Goal: Task Accomplishment & Management: Complete application form

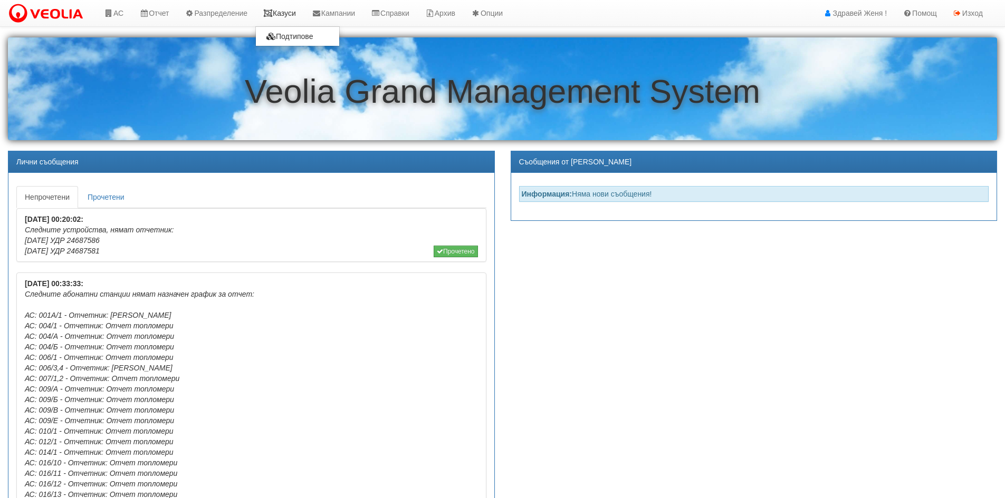
click at [284, 18] on link "Казуси" at bounding box center [279, 13] width 49 height 26
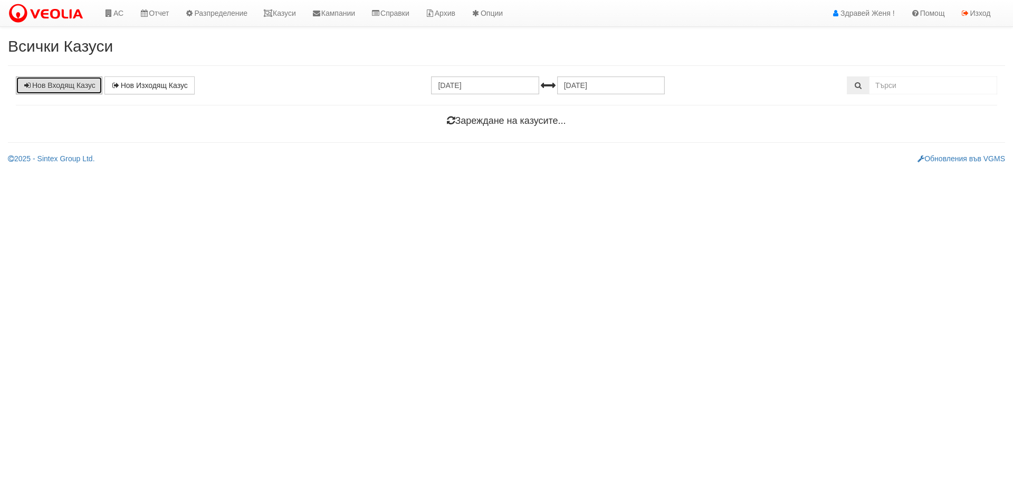
click at [74, 82] on link "Нов Входящ Казус" at bounding box center [59, 85] width 87 height 18
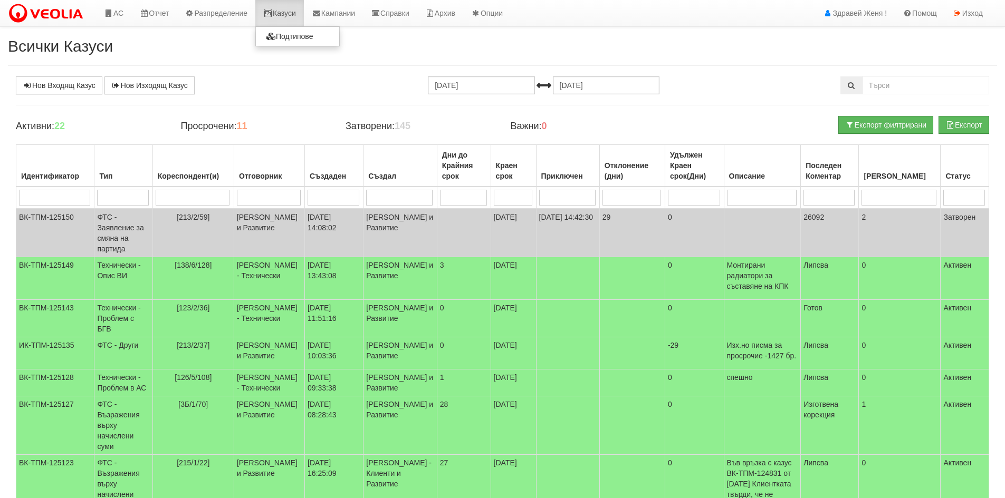
click at [272, 4] on link "Казуси" at bounding box center [279, 13] width 49 height 26
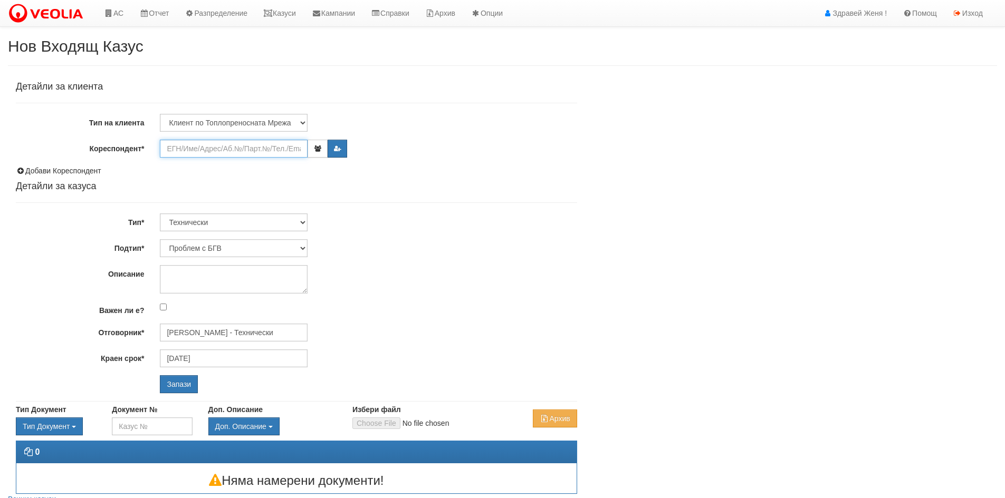
click at [238, 147] on input "Кореспондент*" at bounding box center [234, 149] width 148 height 18
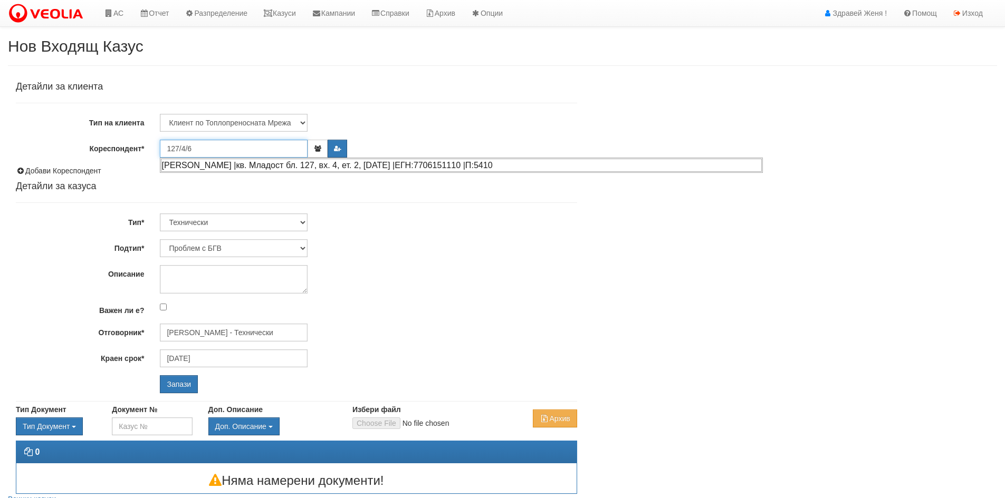
click at [220, 166] on div "ДИАНА ВЕЛИКОВА СИМОВА |кв. Младост бл. 127, вх. 4, ет. 2, ап. 6 |ЕГН:7706151110…" at bounding box center [461, 165] width 601 height 13
type input "ДИАНА ВЕЛИКОВА СИМОВА"
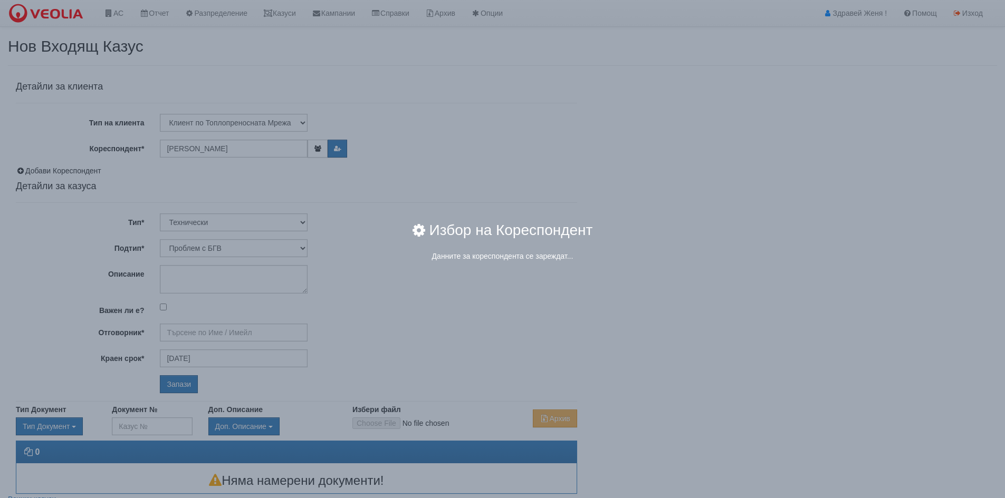
type input "Дончо Дончев - Технически"
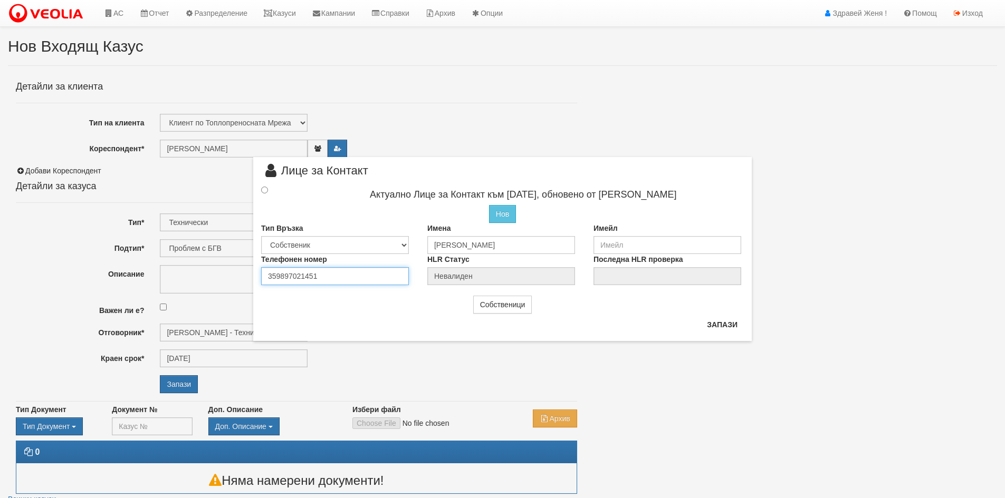
drag, startPoint x: 276, startPoint y: 279, endPoint x: 210, endPoint y: 267, distance: 67.6
click at [210, 267] on div "× Лице за Контакт Актуално Лице за Контакт към 21/08/2025, обновено от Женя Дим…" at bounding box center [502, 170] width 617 height 341
paste input "0"
type input "0897021451"
drag, startPoint x: 533, startPoint y: 241, endPoint x: 415, endPoint y: 227, distance: 118.4
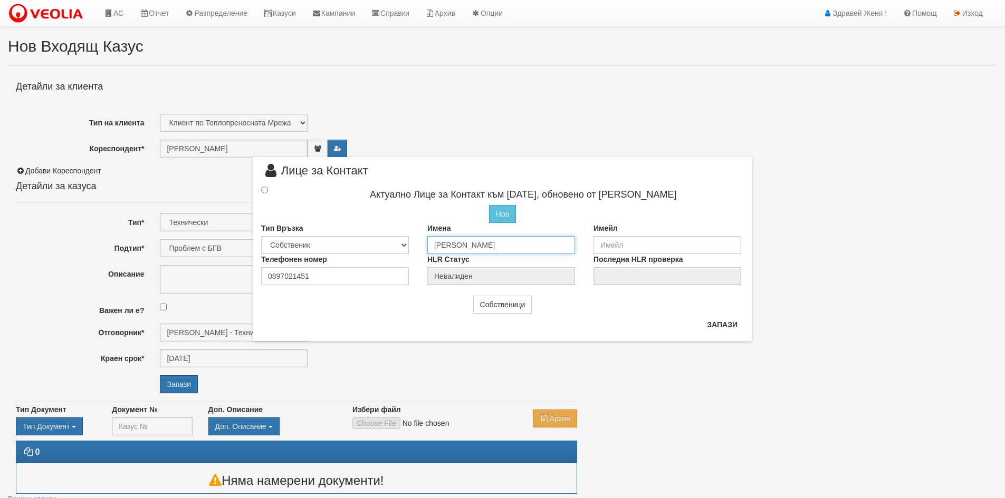
click at [415, 227] on div "Тип Връзка Собственик Наемател Роднина Съсед Приятел Имена ДИАНА ВЕЛИКОВА СИМОВ…" at bounding box center [502, 238] width 498 height 31
paste input "ветана Димова"
type input "Цветана Димова"
click at [263, 189] on input "radio" at bounding box center [264, 190] width 7 height 7
radio input "true"
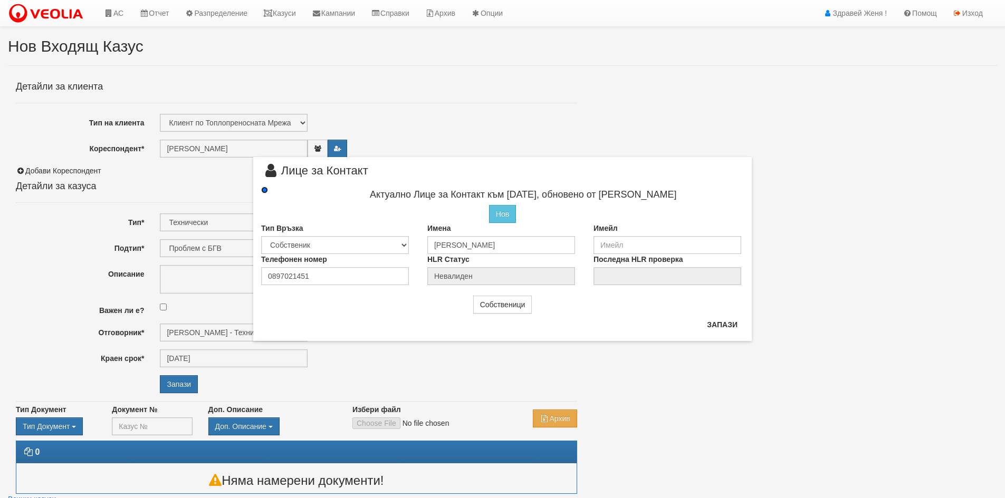
type input "Цветана Димова"
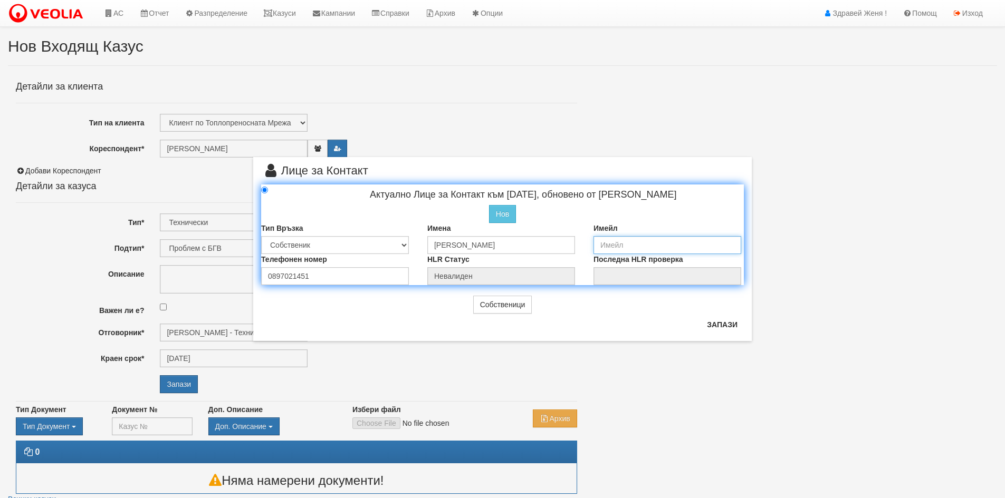
click at [625, 236] on input "email" at bounding box center [667, 245] width 148 height 18
paste input "cdimova@mail.bg"
type input "cdimova@mail.bg"
drag, startPoint x: 715, startPoint y: 321, endPoint x: 694, endPoint y: 321, distance: 20.6
click at [715, 320] on button "Запази" at bounding box center [721, 324] width 43 height 17
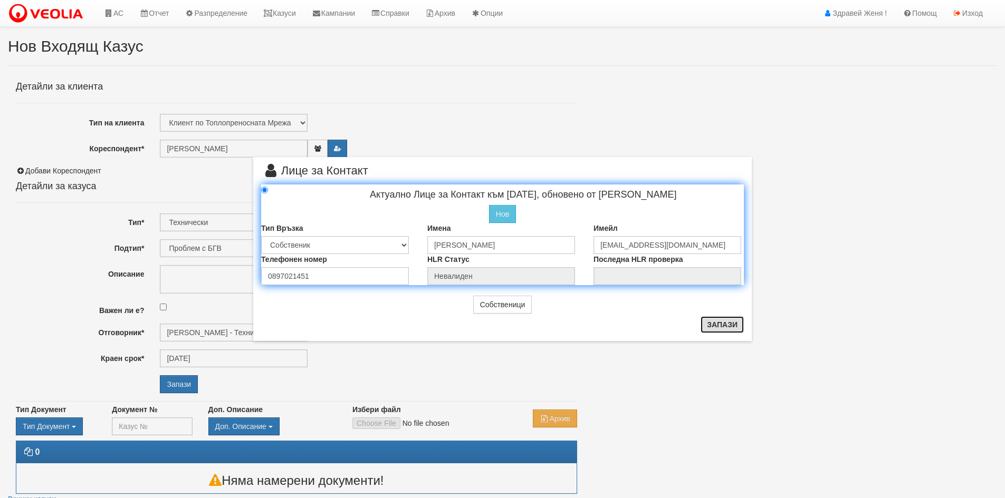
radio input "true"
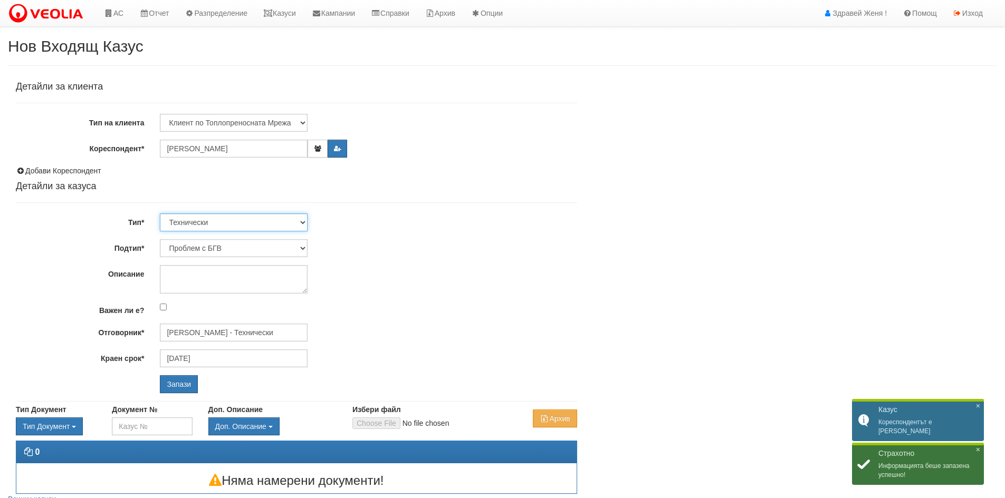
click at [261, 214] on select "Технически ФТС Търговски Административен Производствен Експлоатационен Финансов…" at bounding box center [234, 223] width 148 height 18
click at [244, 243] on select "Проблем с БГВ Теч ВОИ Теч БГВ Теч в АС Теч от водомер Проблем в АС Интервенция …" at bounding box center [234, 248] width 148 height 18
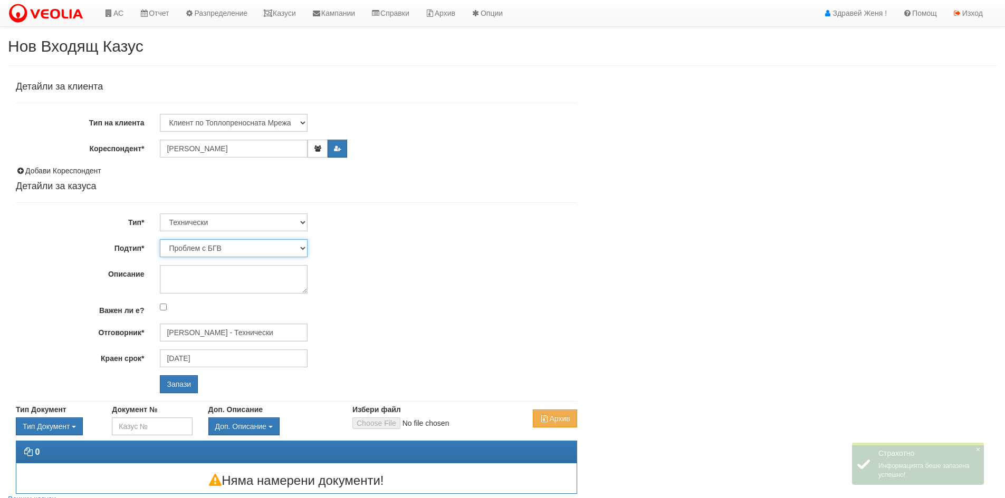
select select "Писмена молба/жалба"
click at [160, 239] on select "Проблем с БГВ Теч ВОИ Теч БГВ Теч в АС Теч от водомер Проблем в АС Интервенция …" at bounding box center [234, 248] width 148 height 18
type input "[DATE]"
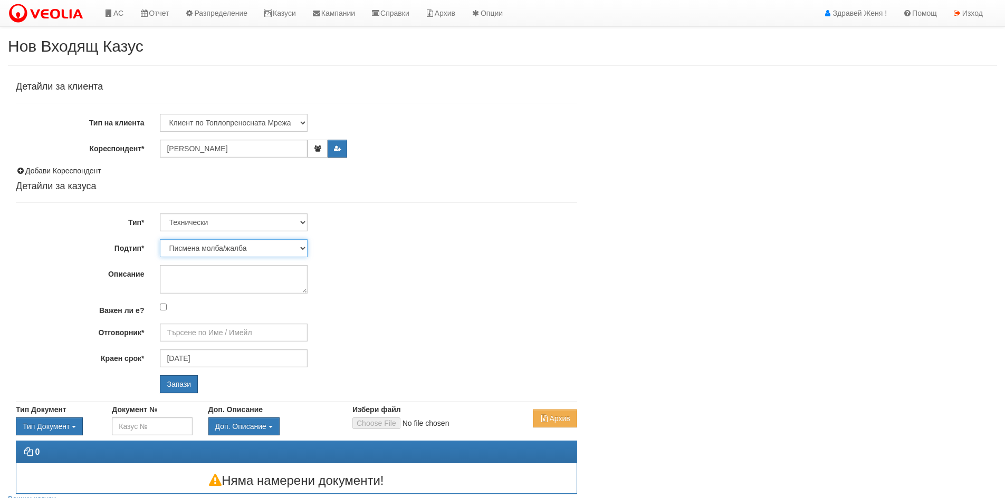
type input "[PERSON_NAME] - Технически"
click at [218, 279] on textarea "Описание" at bounding box center [234, 279] width 148 height 28
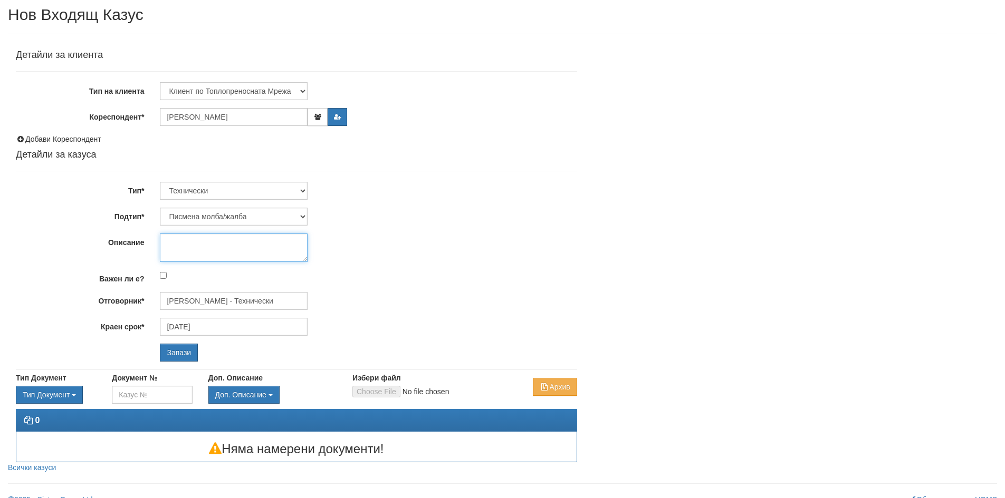
scroll to position [46, 0]
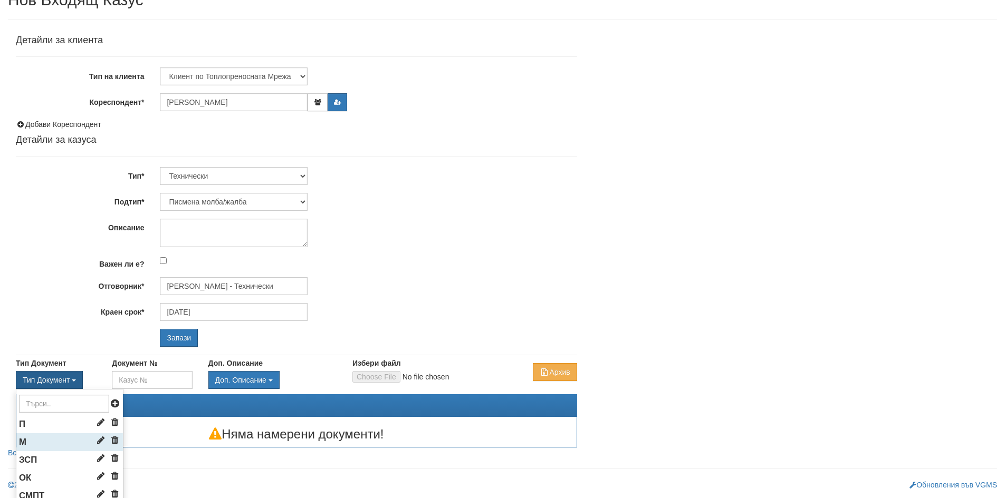
click at [28, 440] on li "М" at bounding box center [69, 443] width 107 height 18
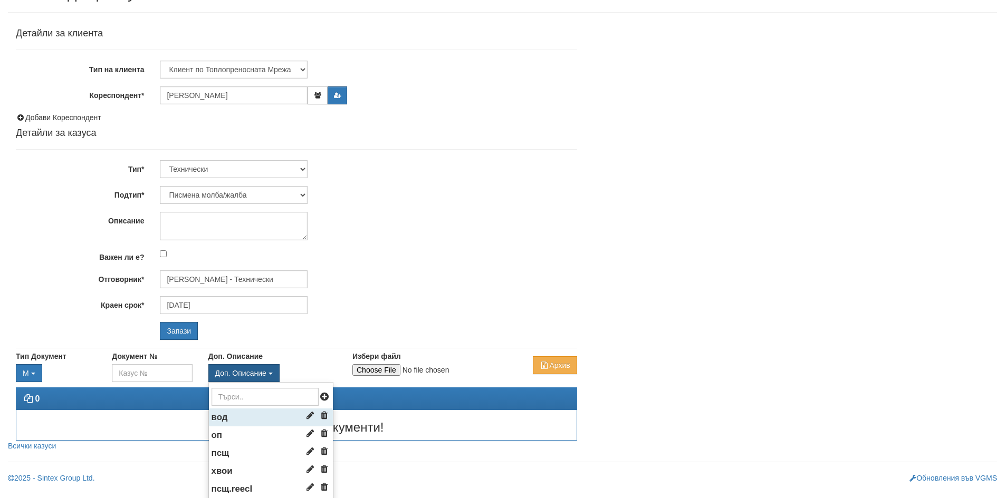
scroll to position [99, 0]
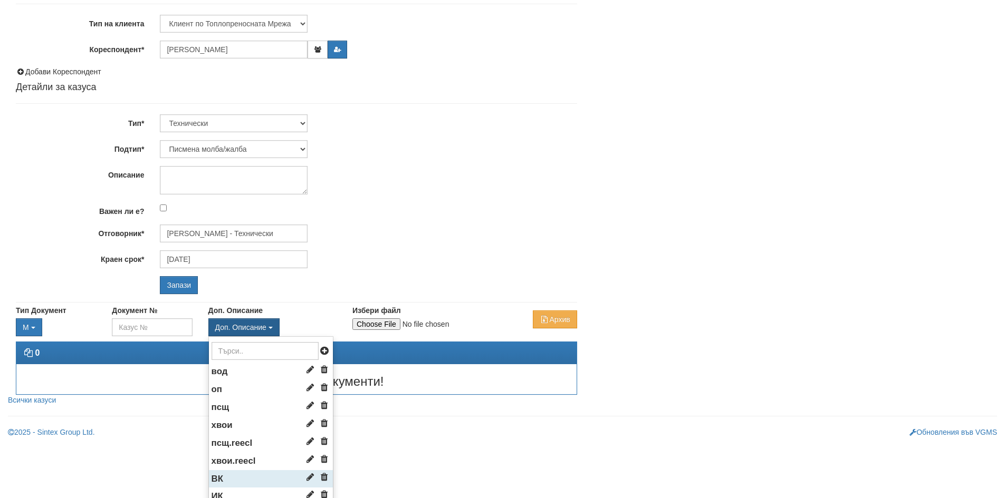
click at [227, 479] on li "ВК" at bounding box center [271, 480] width 124 height 18
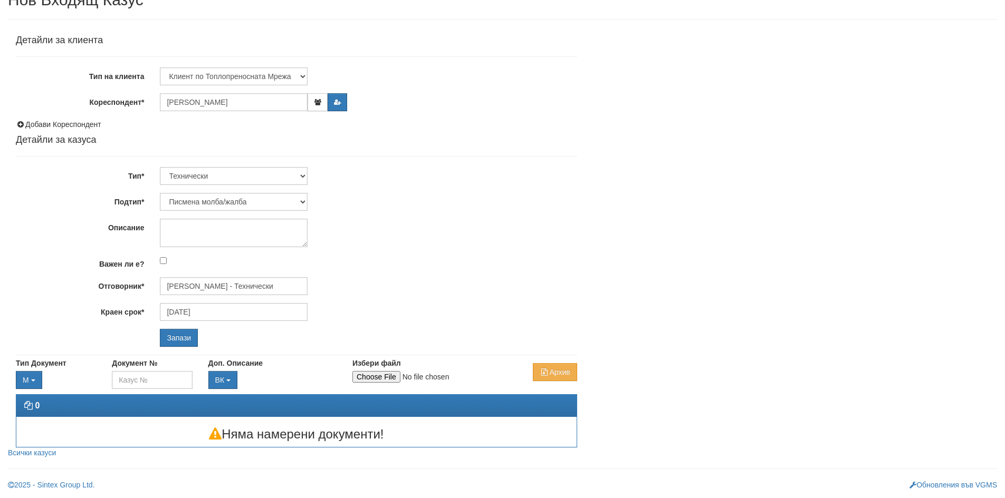
scroll to position [46, 0]
click at [376, 374] on input "Избери файл" at bounding box center [422, 377] width 140 height 12
type input "C:\fakepath\Поща на Veolia - FWD_ Разрушена градина след Ваш ремонт.pdf"
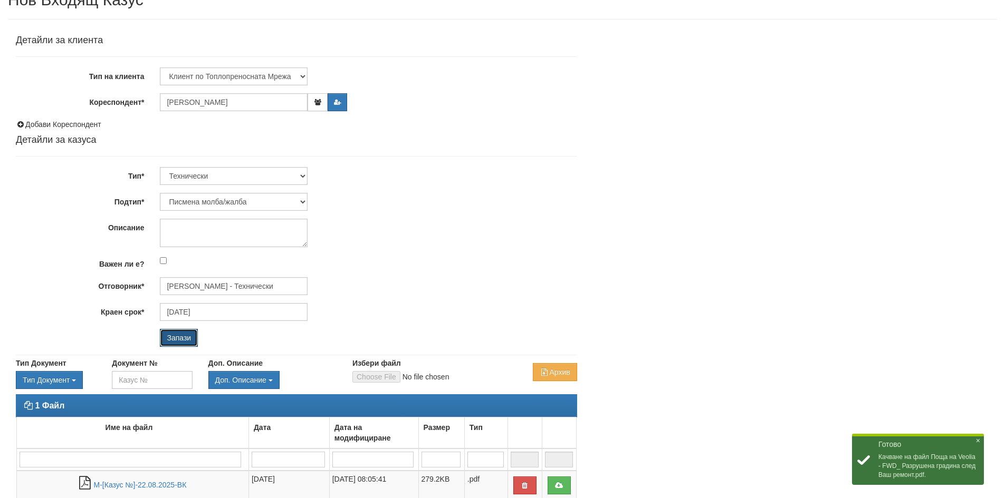
click at [188, 341] on input "Запази" at bounding box center [179, 338] width 38 height 18
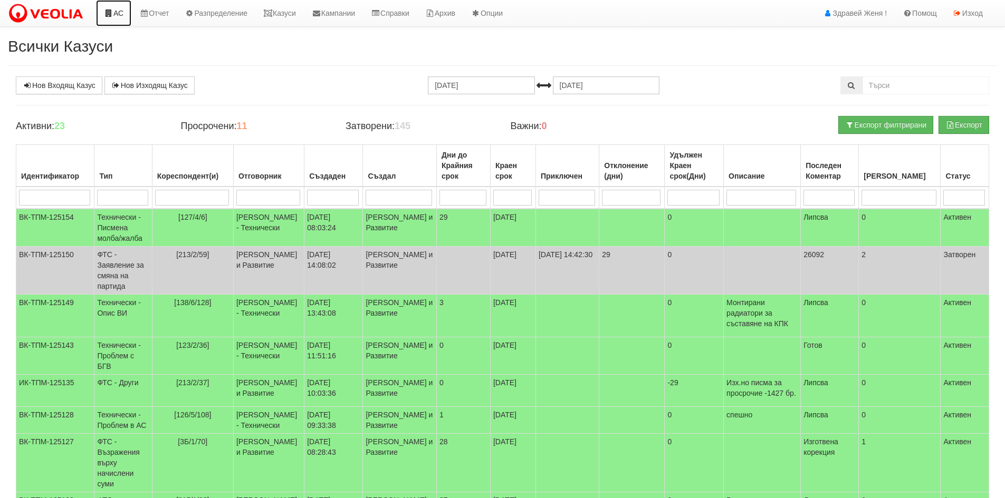
click at [113, 16] on link "АС" at bounding box center [113, 13] width 35 height 26
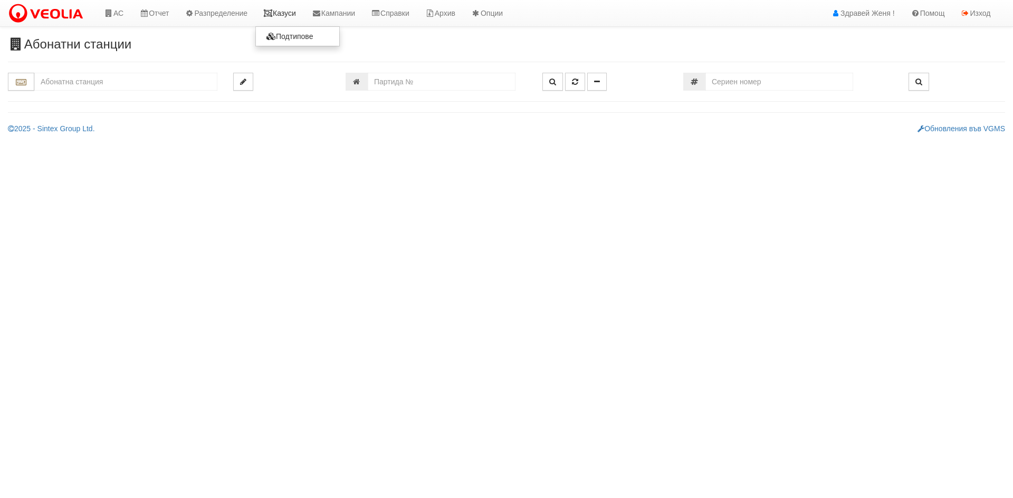
click at [289, 13] on link "Казуси" at bounding box center [279, 13] width 49 height 26
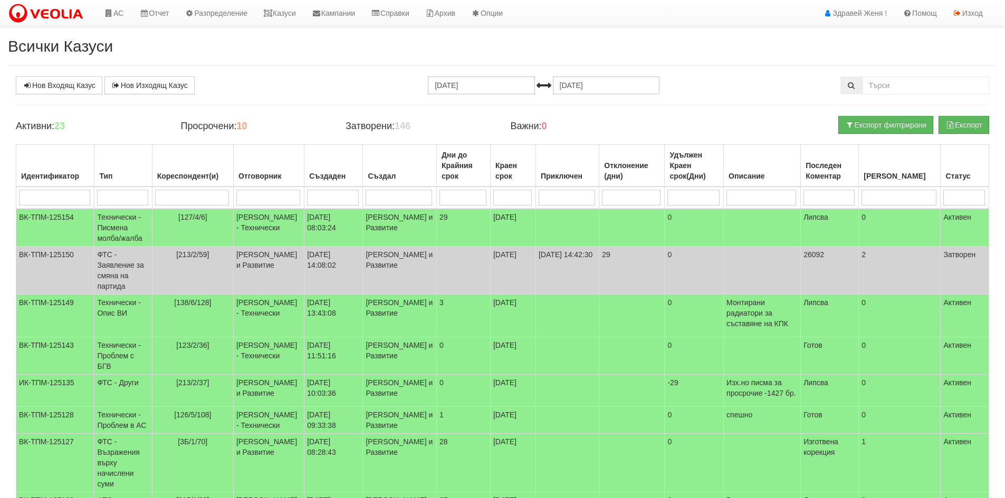
scroll to position [53, 0]
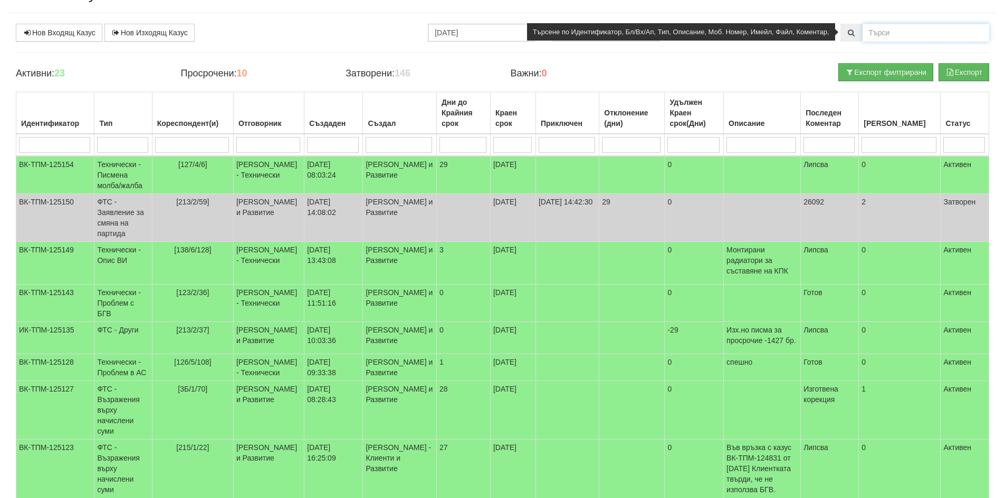
click at [900, 33] on input "text" at bounding box center [925, 33] width 127 height 18
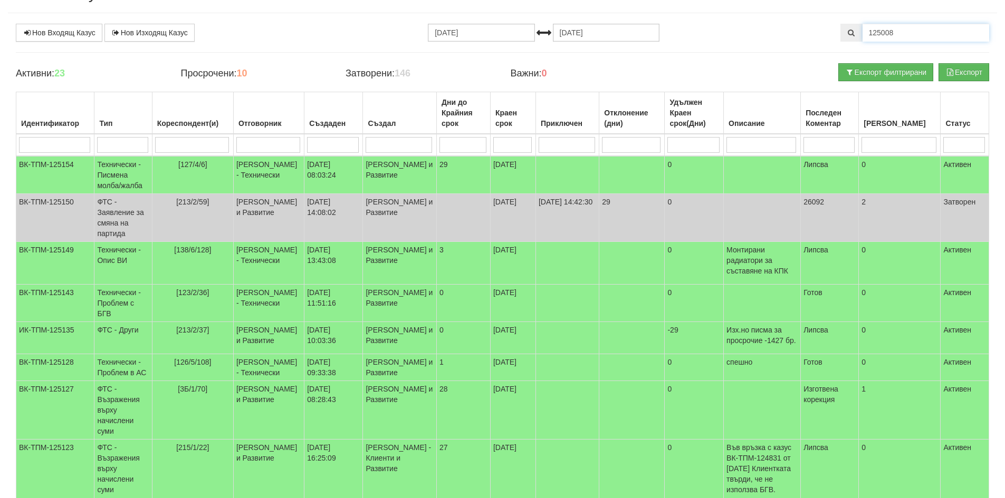
type input "125008"
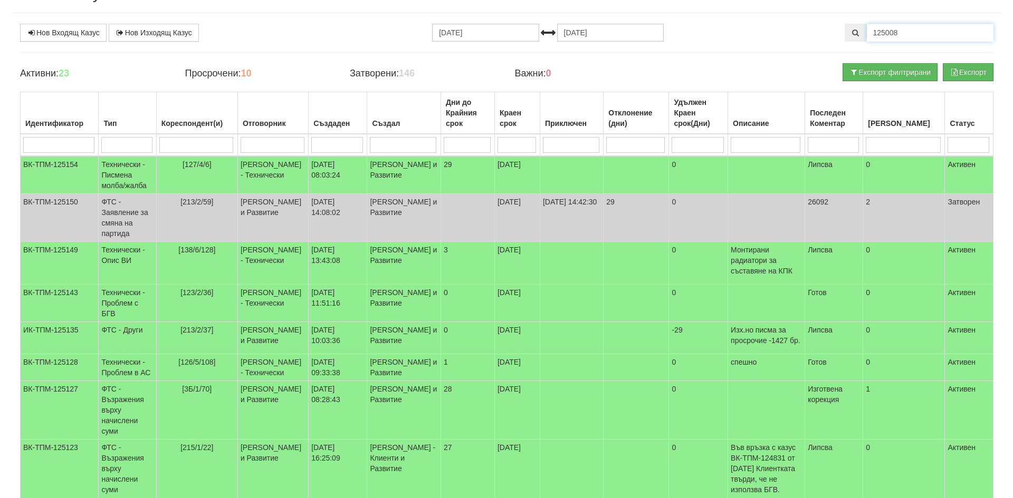
scroll to position [0, 0]
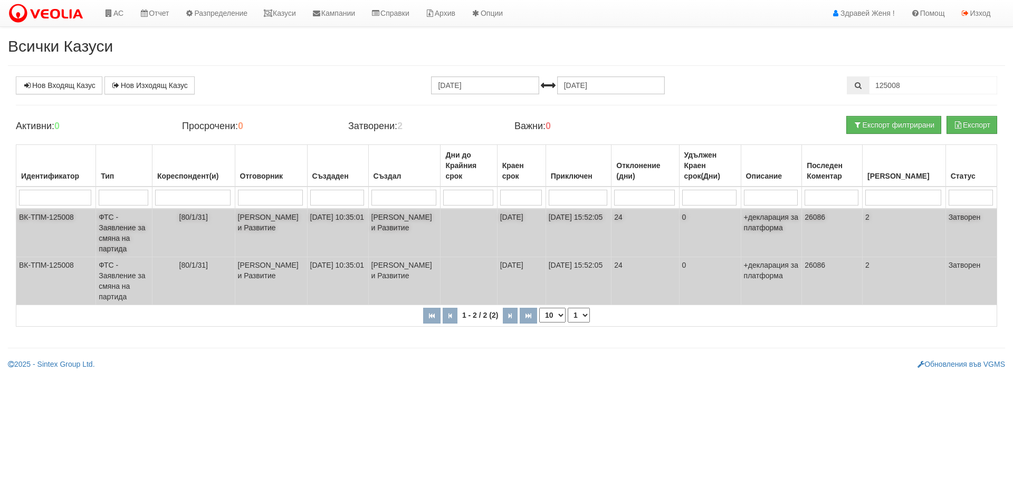
click at [131, 228] on td "ФТС - Заявление за смяна на партида" at bounding box center [124, 233] width 56 height 49
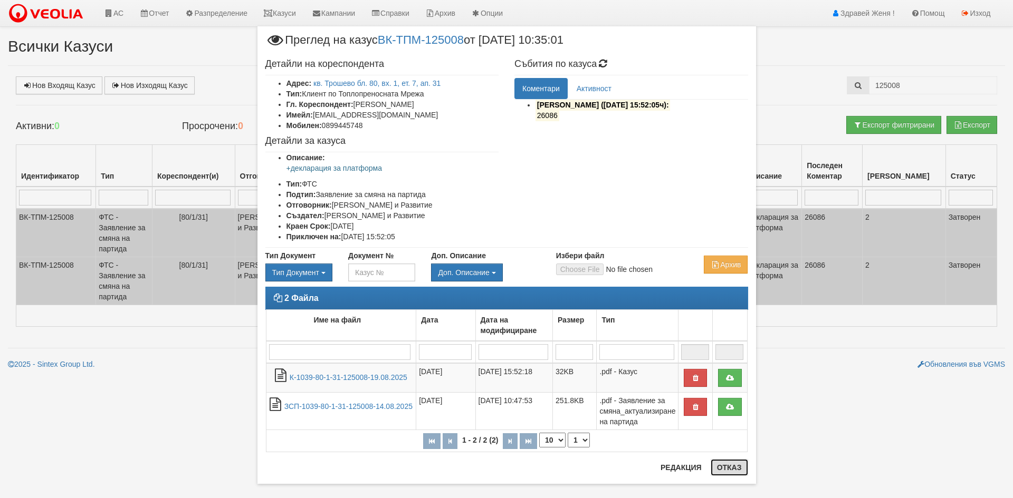
click at [732, 469] on button "Отказ" at bounding box center [729, 467] width 37 height 17
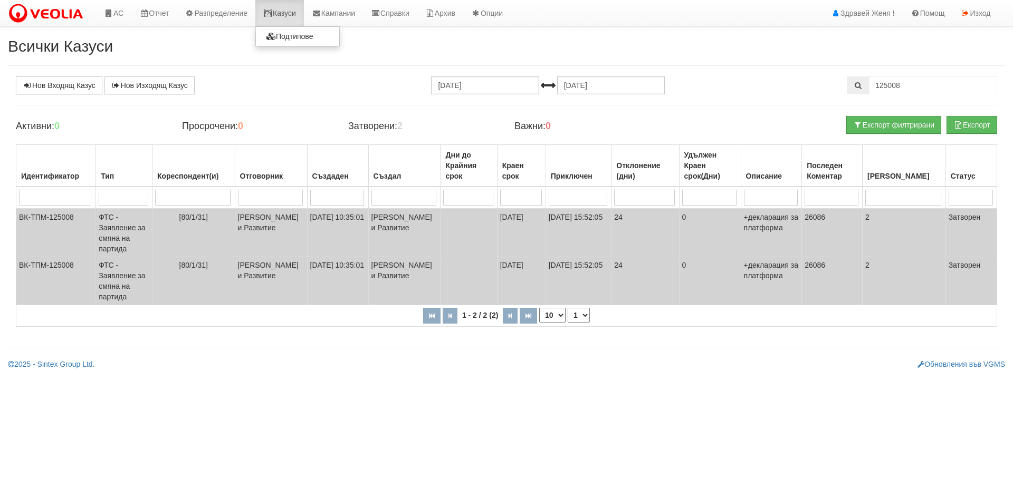
click at [287, 13] on link "Казуси" at bounding box center [279, 13] width 49 height 26
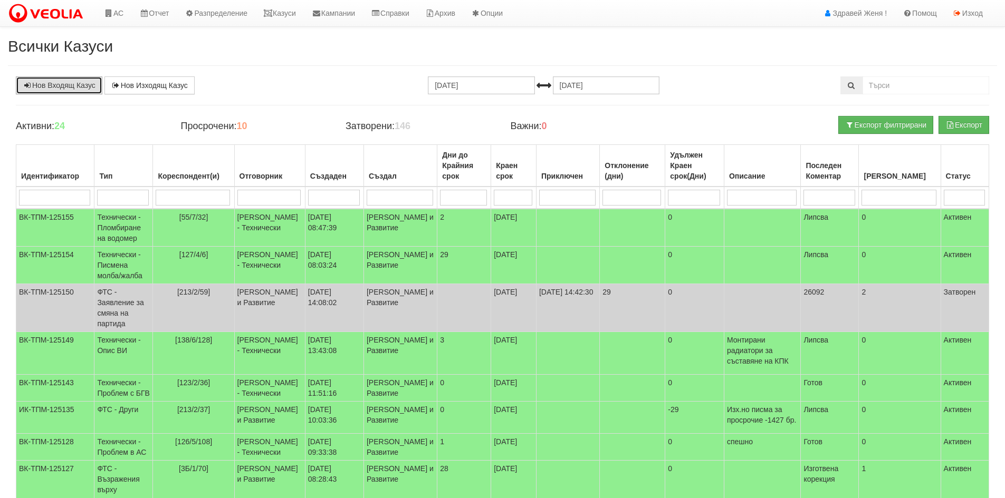
click at [61, 86] on link "Нов Входящ Казус" at bounding box center [59, 85] width 87 height 18
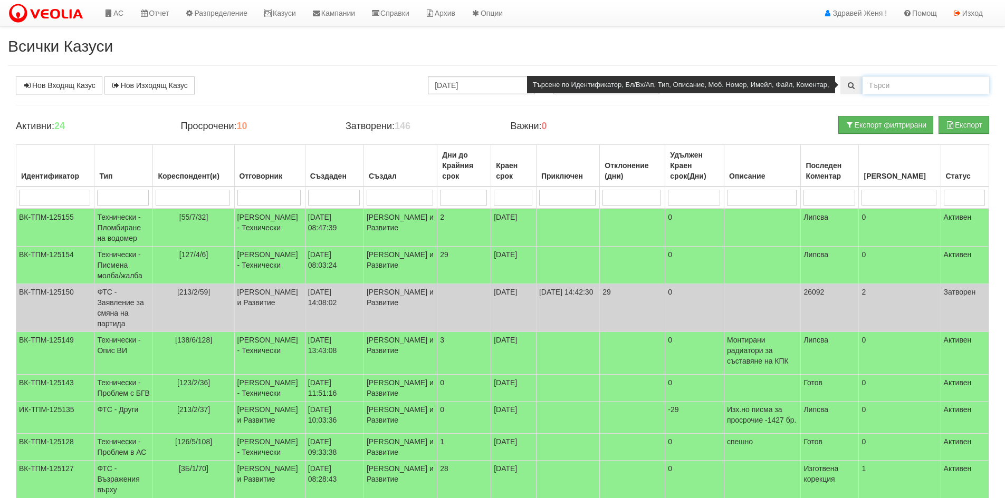
click at [892, 85] on input "text" at bounding box center [925, 85] width 127 height 18
type input "124997"
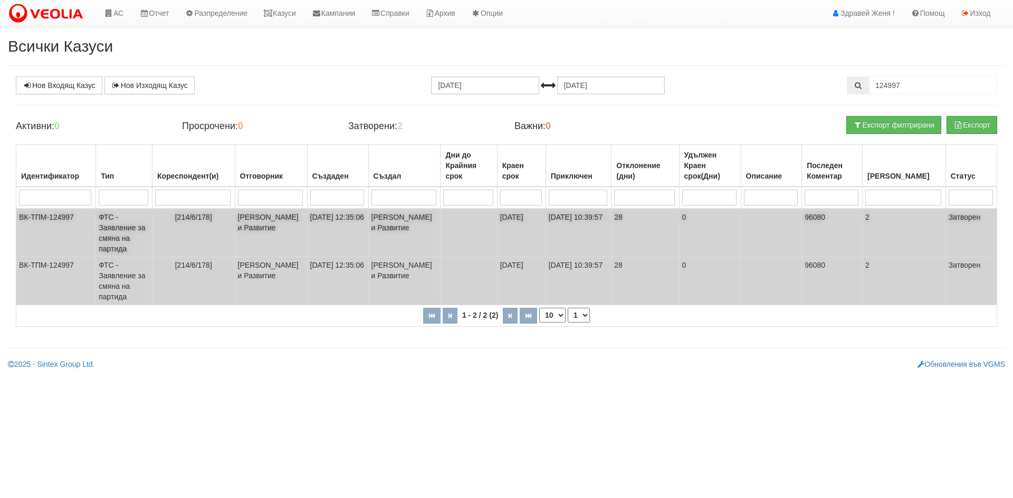
click at [235, 226] on td "[214/6/178]" at bounding box center [193, 233] width 83 height 49
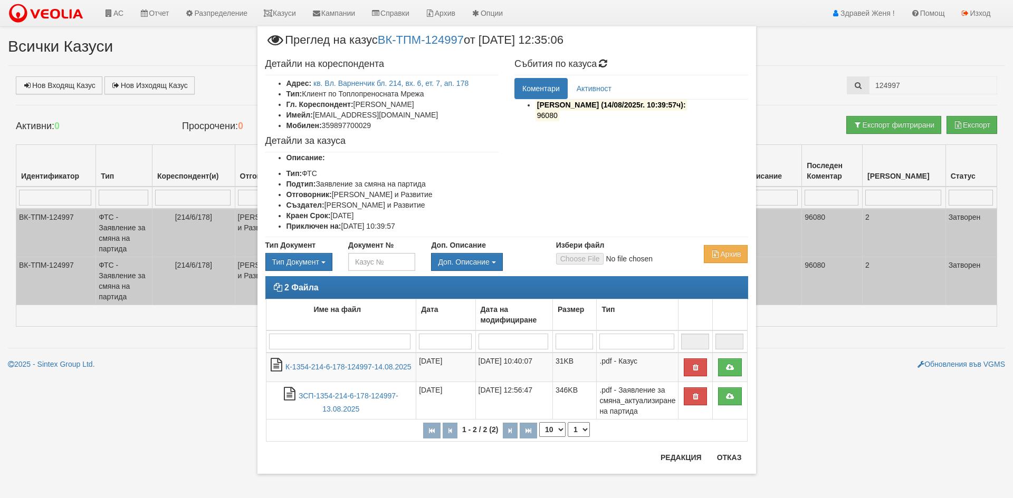
drag, startPoint x: 556, startPoint y: 117, endPoint x: 534, endPoint y: 117, distance: 22.2
click at [535, 117] on p "96080" at bounding box center [641, 115] width 213 height 11
click at [734, 459] on button "Отказ" at bounding box center [729, 457] width 37 height 17
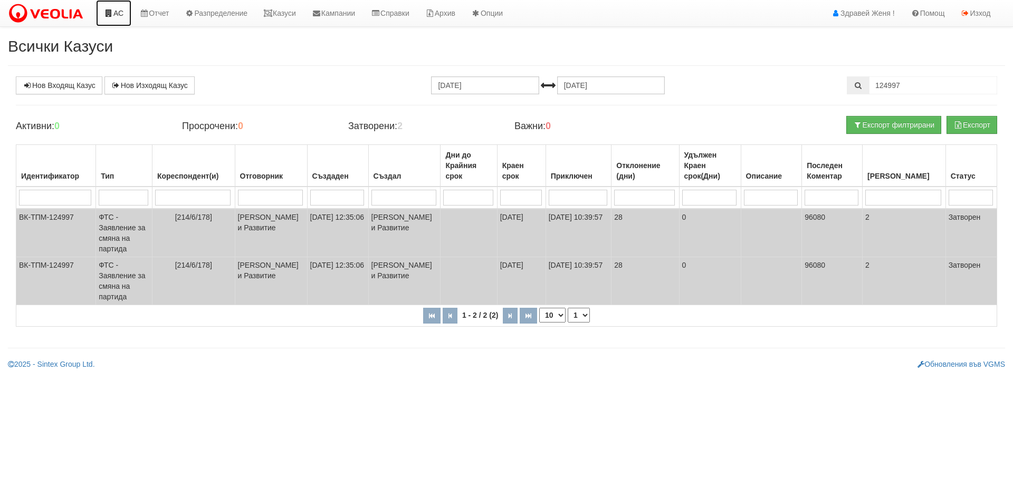
click at [120, 14] on link "АС" at bounding box center [113, 13] width 35 height 26
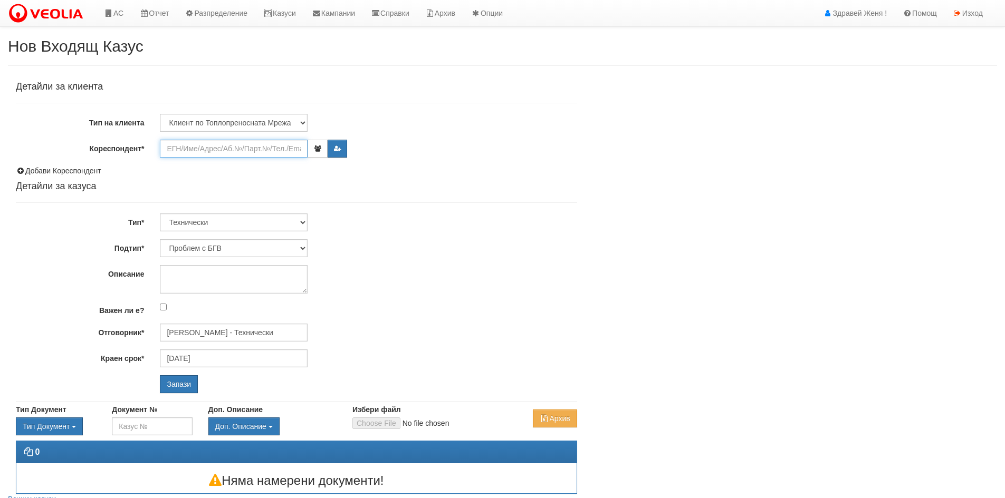
click at [197, 152] on input "Кореспондент*" at bounding box center [234, 149] width 148 height 18
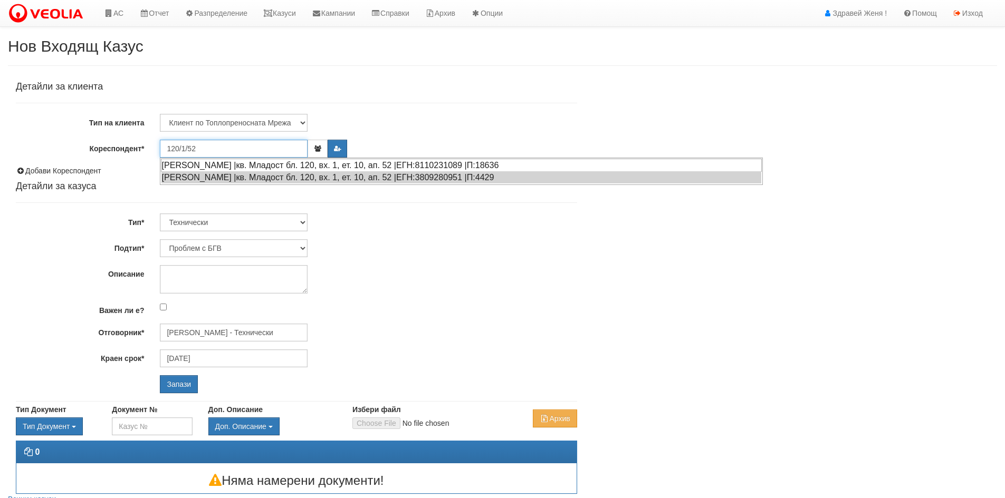
click at [272, 165] on div "АНТОН ИВАНОВ СТОЯНОВ |кв. Младост бл. 120, вх. 1, ет. 10, ап. 52 |ЕГН:811023108…" at bounding box center [461, 165] width 601 height 13
type input "Антон Стоянов"
type input "[PERSON_NAME] - Технически"
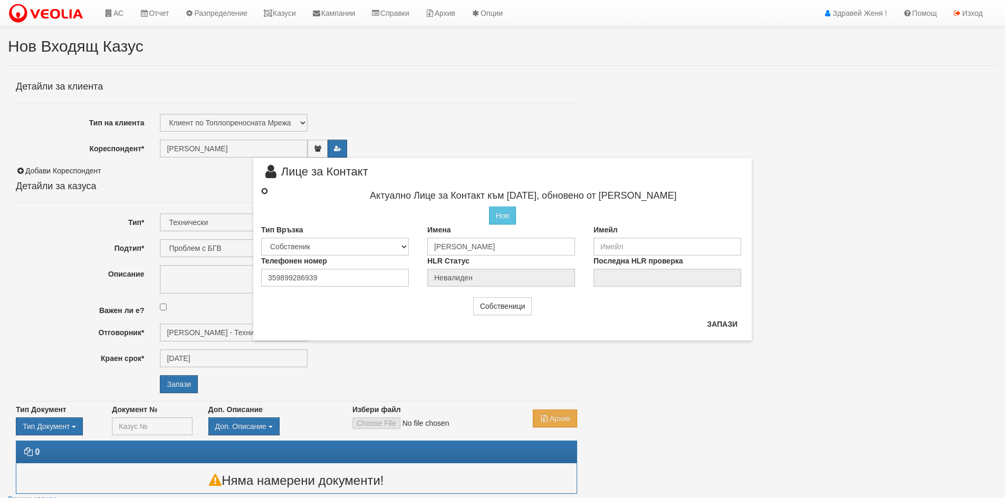
click at [265, 190] on input "radio" at bounding box center [264, 191] width 7 height 7
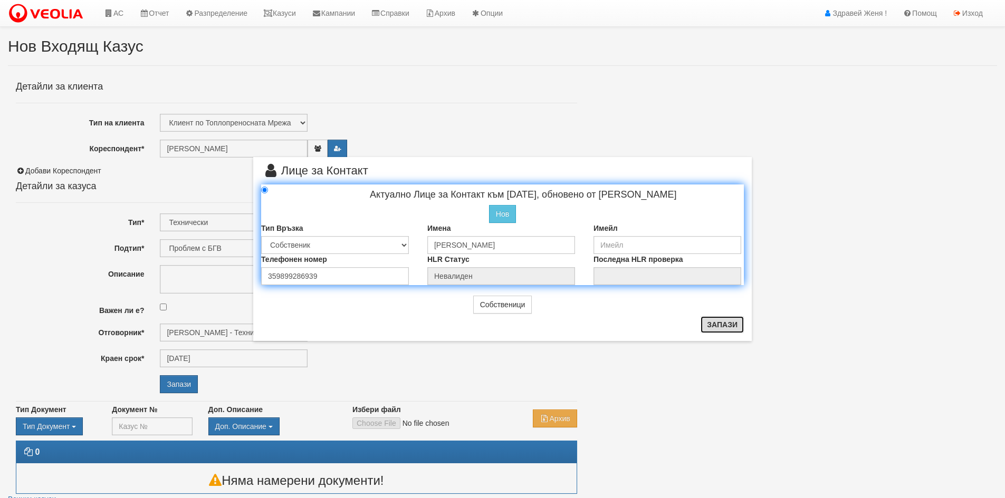
click at [715, 327] on button "Запази" at bounding box center [721, 324] width 43 height 17
radio input "true"
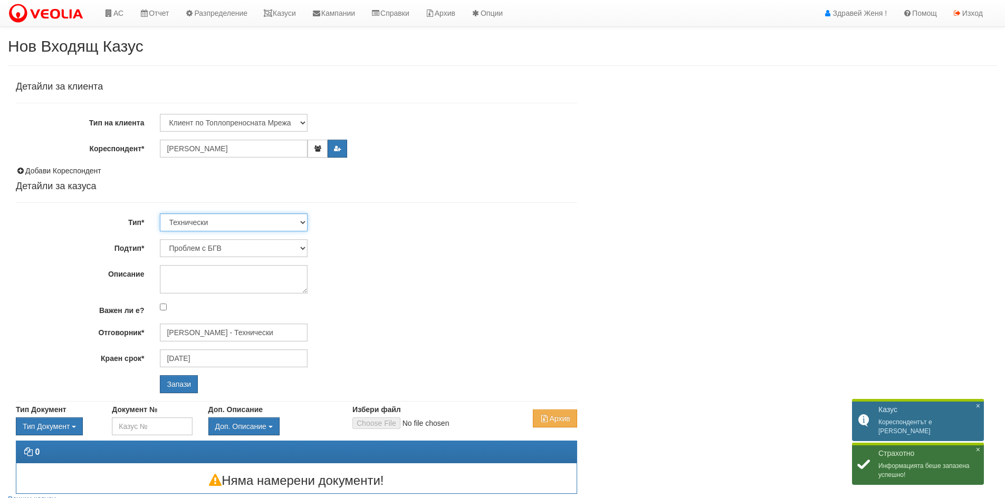
click at [303, 223] on select "Технически ФТС Търговски Административен Производствен Експлоатационен Финансов…" at bounding box center [234, 223] width 148 height 18
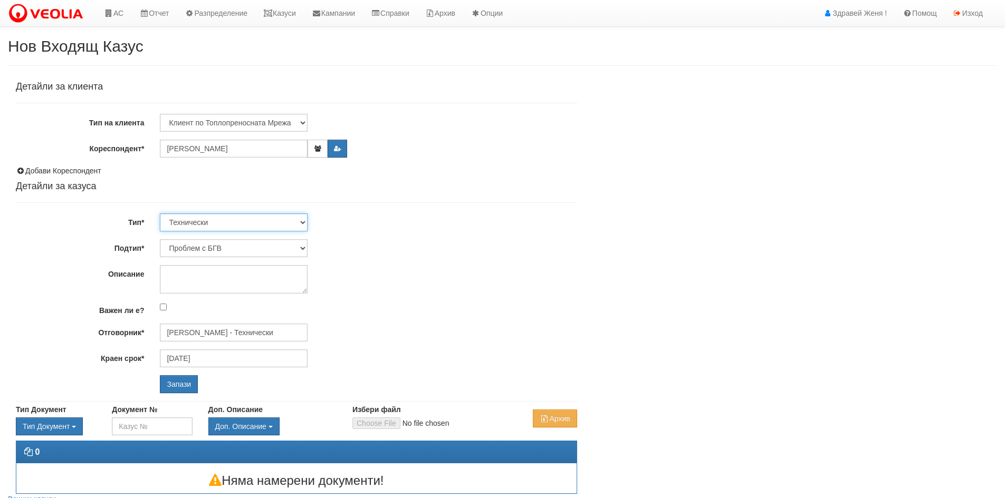
click at [160, 214] on select "Технически ФТС Търговски Административен Производствен Експлоатационен Финансов…" at bounding box center [234, 223] width 148 height 18
click at [303, 248] on select "Проблем с БГВ Теч ВОИ Теч БГВ Теч в АС Теч от водомер Проблем в АС Интервенция …" at bounding box center [234, 248] width 148 height 18
select select "Монтаж на водомер с дист. модул"
click at [160, 239] on select "Проблем с БГВ Теч ВОИ Теч БГВ Теч в АС Теч от водомер Проблем в АС Интервенция …" at bounding box center [234, 248] width 148 height 18
type input "29/08/2025"
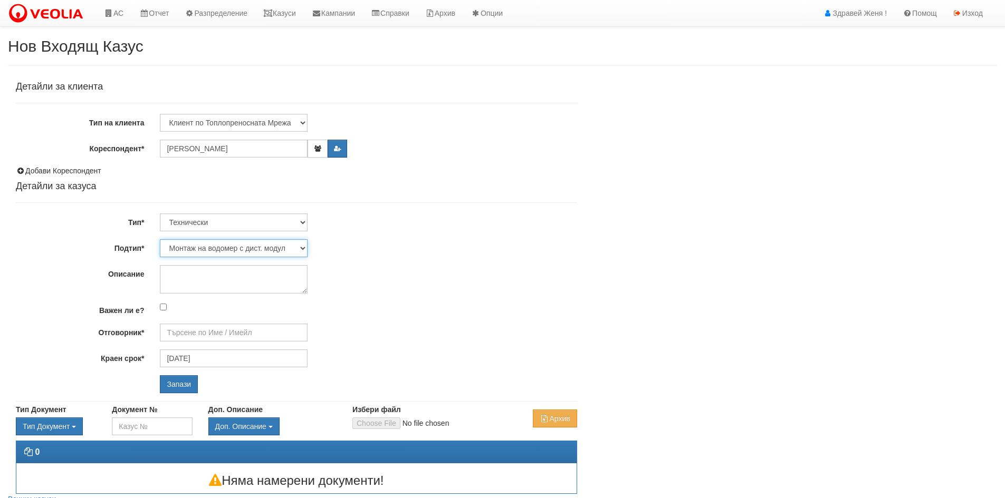
type input "Дончо Дончев - Технически"
click at [185, 277] on textarea "Описание" at bounding box center [234, 279] width 148 height 28
type textarea "M"
click at [171, 283] on textarea "Клиента моли подмяната да стане в дите" at bounding box center [234, 279] width 148 height 28
click at [194, 286] on textarea "Клиента моли подмяната да стане в дните" at bounding box center [234, 279] width 148 height 28
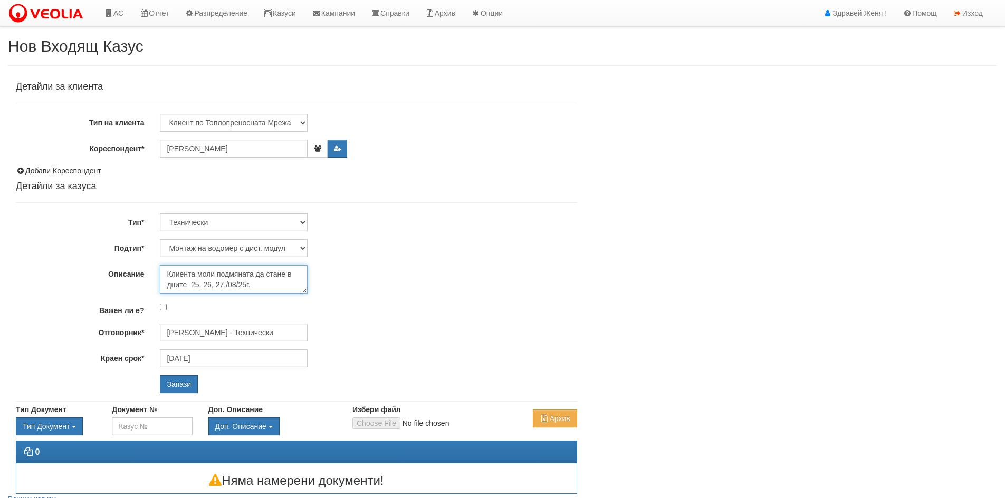
click at [262, 287] on textarea "Клиента моли подмяната да стане в дните 25, 26, 27,/08/25г." at bounding box center [234, 279] width 148 height 28
click at [215, 272] on textarea "Клиента моли подмяната да стане в дните 25, 26, 27,/08/25г." at bounding box center [234, 279] width 148 height 28
type textarea "Клиента моли, подмяната да стане в дните 25, 26, 27,/08/25г."
click at [182, 387] on input "Запази" at bounding box center [179, 385] width 38 height 18
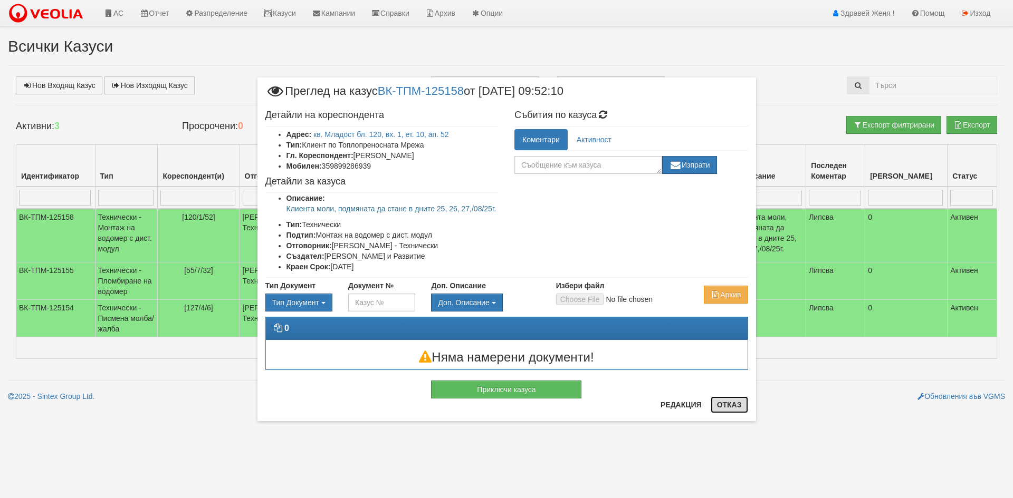
click at [729, 403] on button "Отказ" at bounding box center [729, 405] width 37 height 17
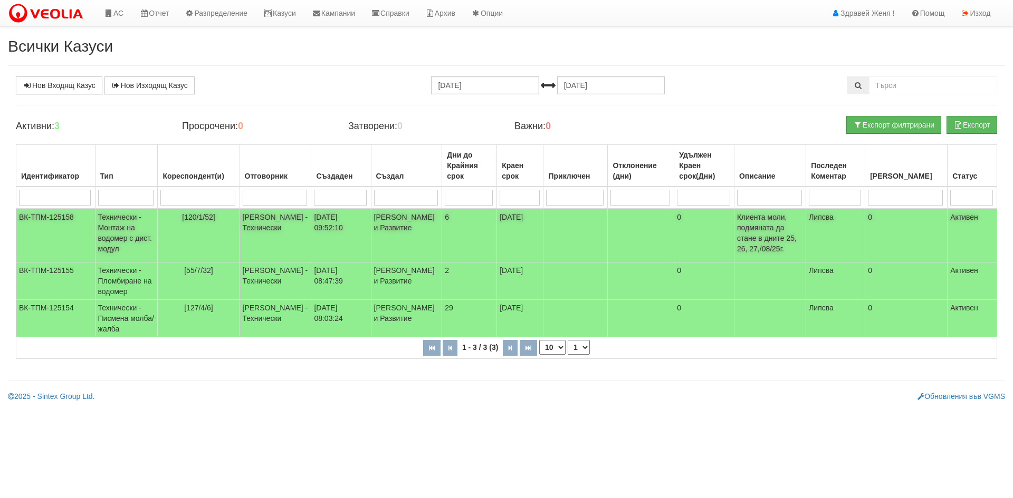
click at [279, 219] on td "[PERSON_NAME] - Технически" at bounding box center [275, 236] width 72 height 54
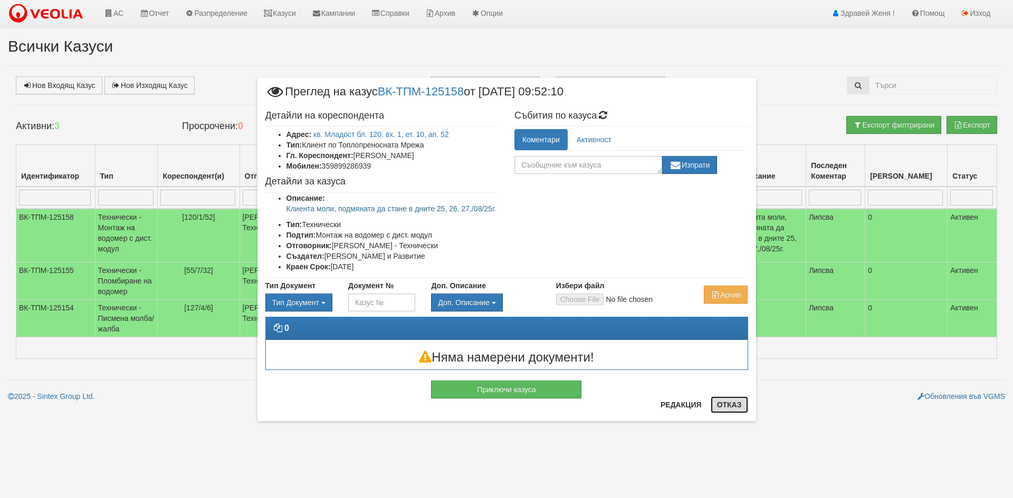
click at [721, 407] on button "Отказ" at bounding box center [729, 405] width 37 height 17
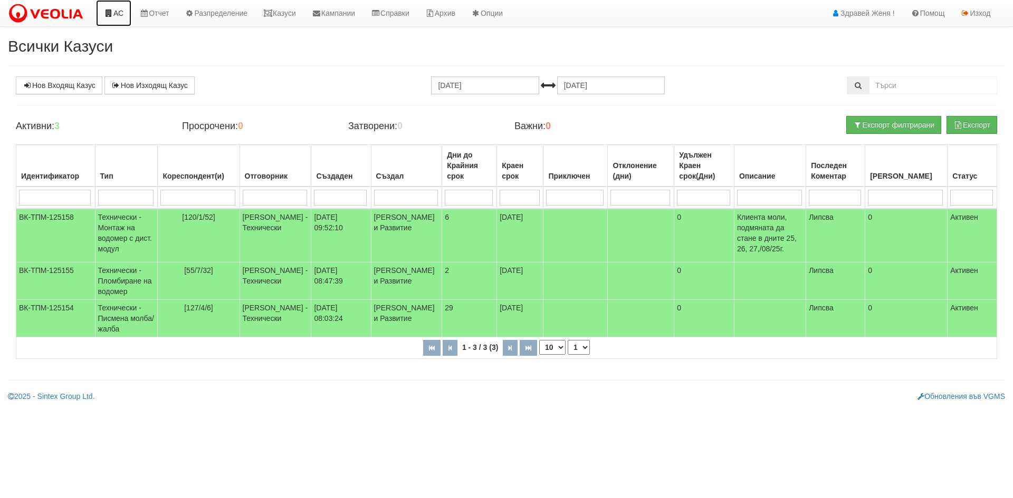
click at [117, 14] on link "АС" at bounding box center [113, 13] width 35 height 26
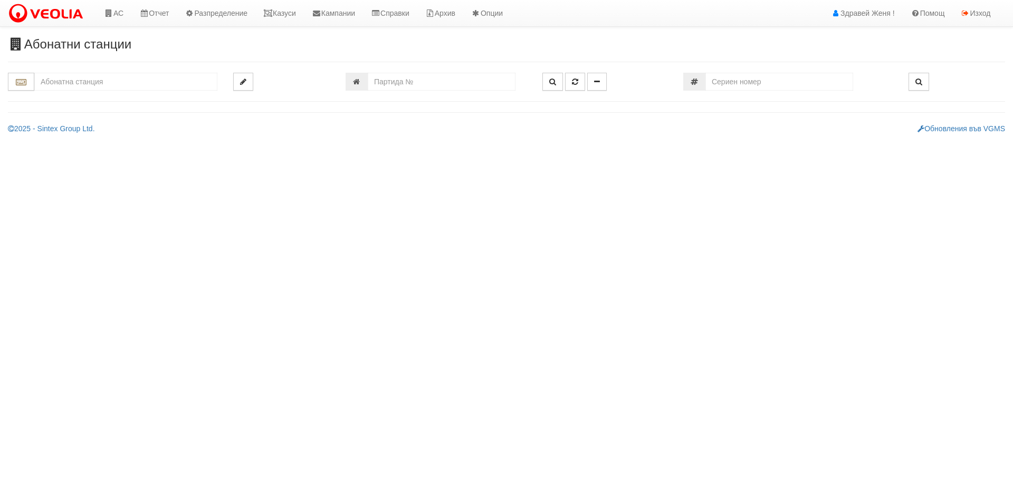
click at [80, 79] on input "text" at bounding box center [125, 82] width 183 height 18
click at [82, 86] on input "text" at bounding box center [125, 82] width 183 height 18
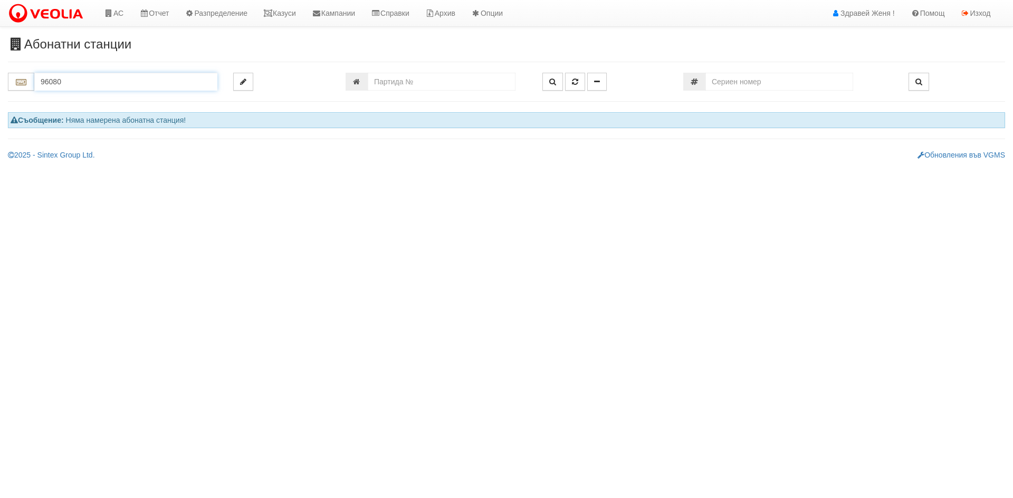
click at [82, 86] on input "96080" at bounding box center [125, 82] width 183 height 18
drag, startPoint x: 82, startPoint y: 86, endPoint x: 33, endPoint y: 69, distance: 51.6
click at [33, 69] on div "Абонатни станции 96080" at bounding box center [506, 98] width 1013 height 123
click at [81, 99] on div "214/6 - Вл. Варненчик - "ТЕХЕМ"" at bounding box center [126, 98] width 180 height 12
type input "214/6 - Вл. Варненчик - "ТЕХЕМ""
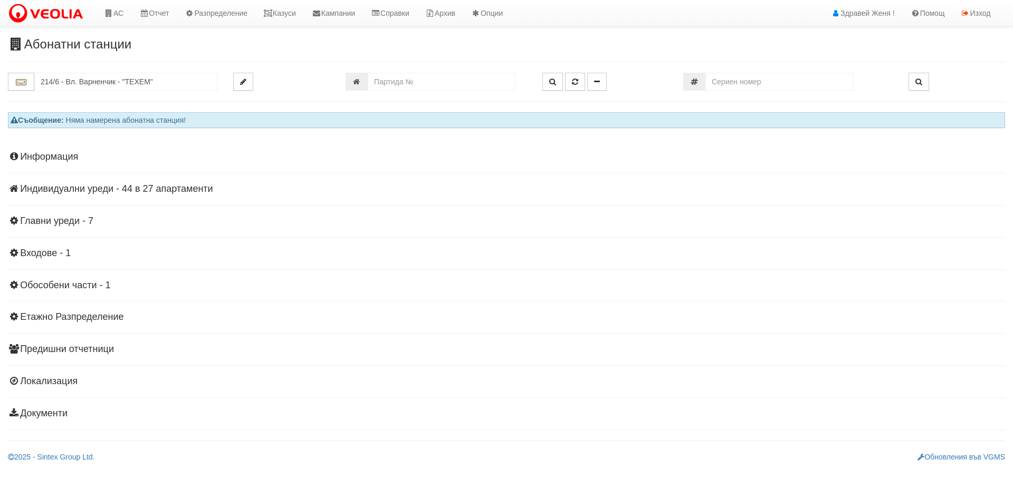
click at [136, 187] on h4 "Индивидуални уреди - 44 в 27 апартаменти" at bounding box center [506, 189] width 997 height 11
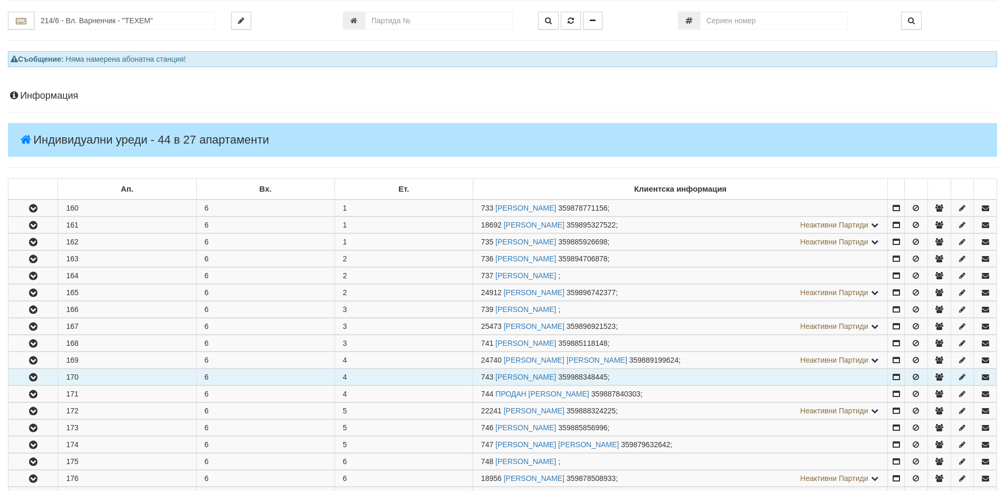
scroll to position [105, 0]
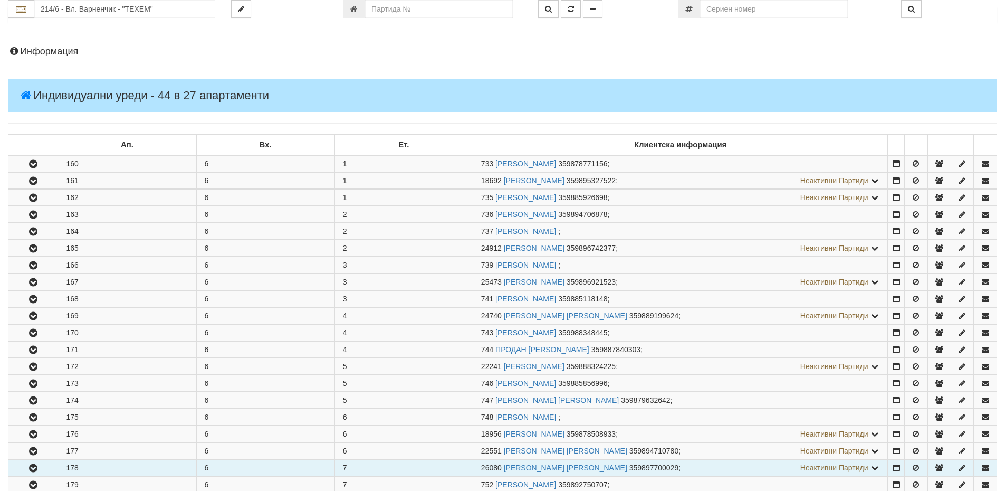
click at [37, 466] on icon "button" at bounding box center [33, 467] width 13 height 7
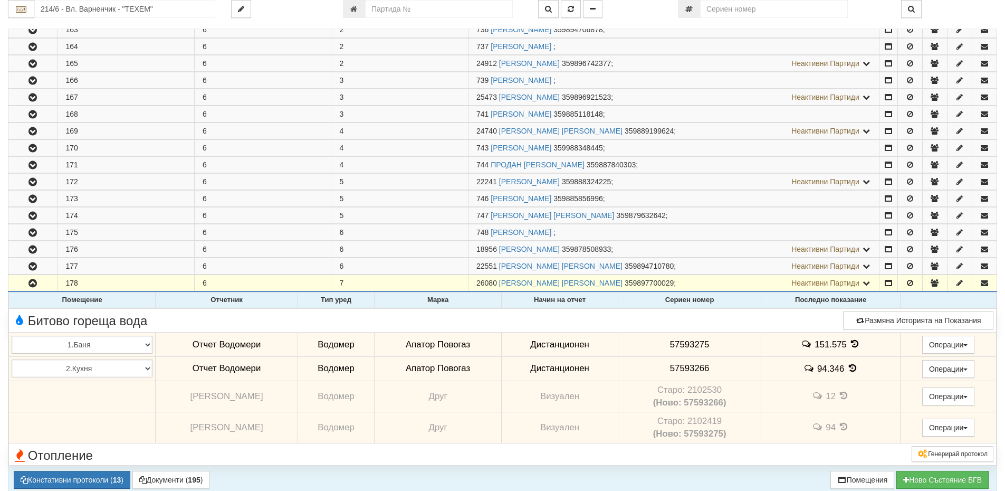
scroll to position [237, 0]
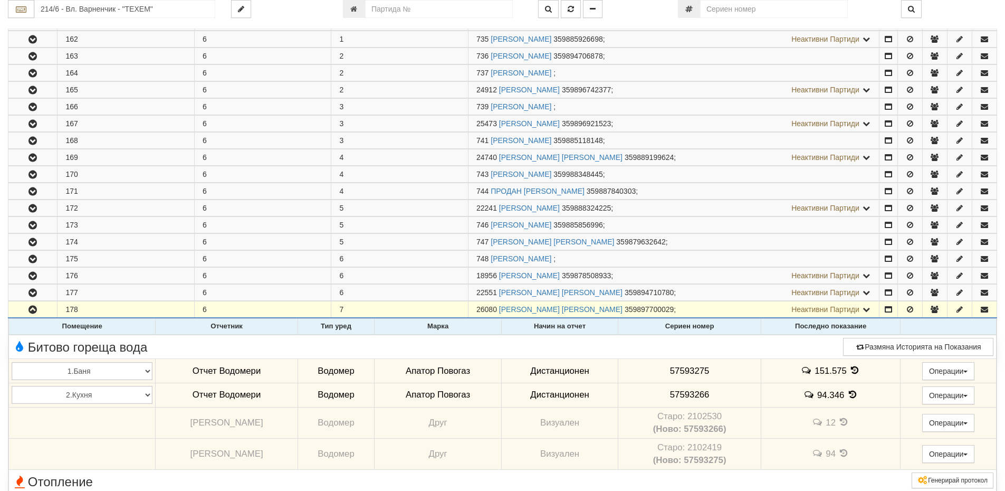
click at [850, 370] on icon at bounding box center [855, 370] width 12 height 9
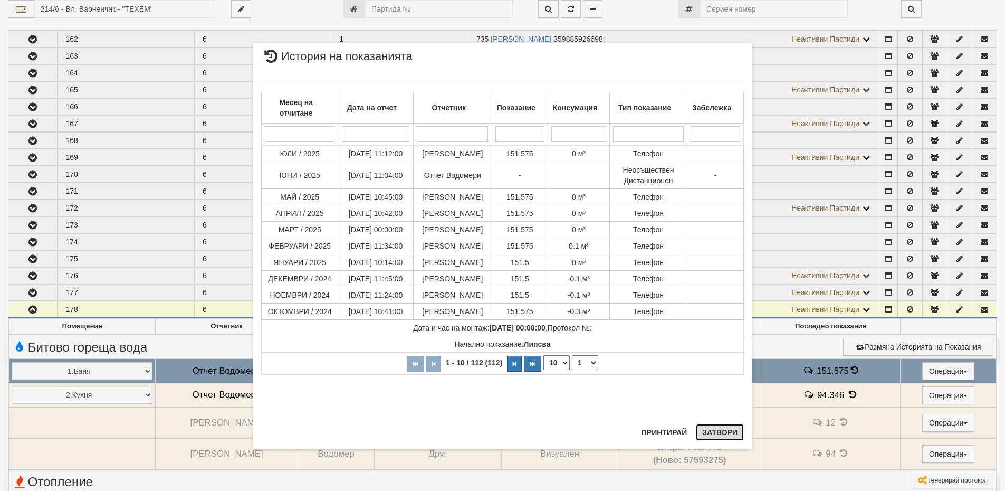
click at [729, 428] on button "Затвори" at bounding box center [720, 432] width 48 height 17
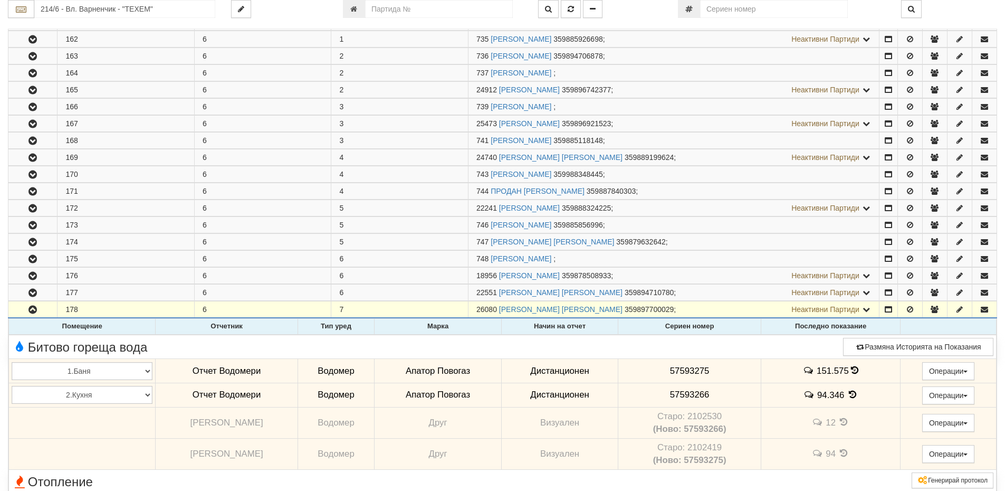
click at [850, 396] on icon at bounding box center [853, 394] width 12 height 9
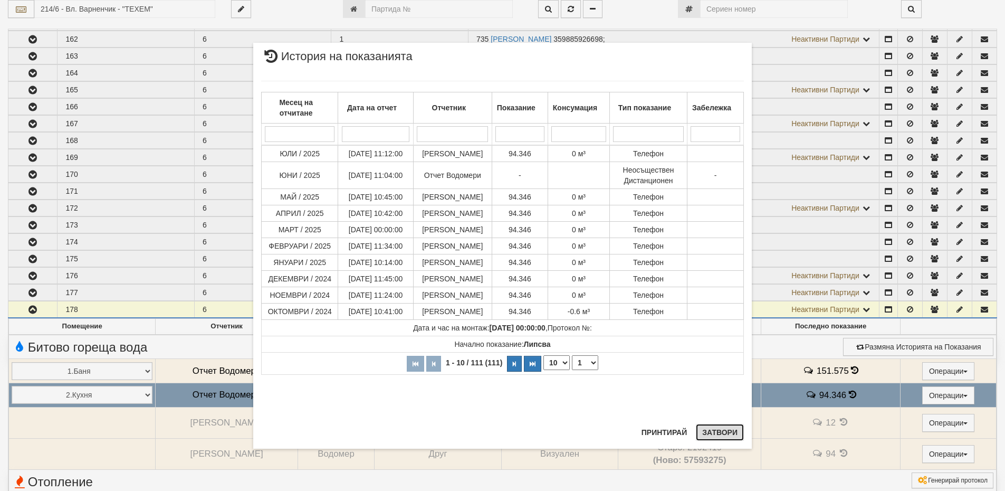
click at [740, 435] on button "Затвори" at bounding box center [720, 432] width 48 height 17
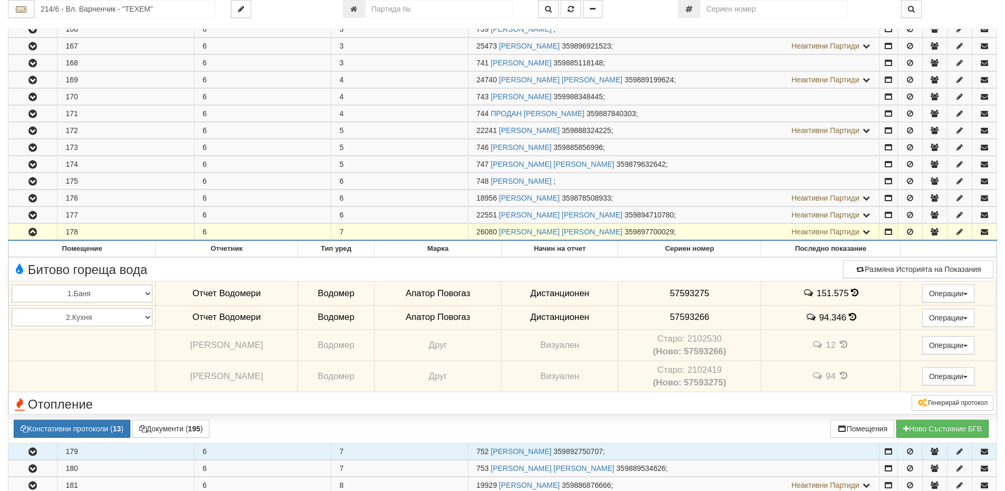
scroll to position [396, 0]
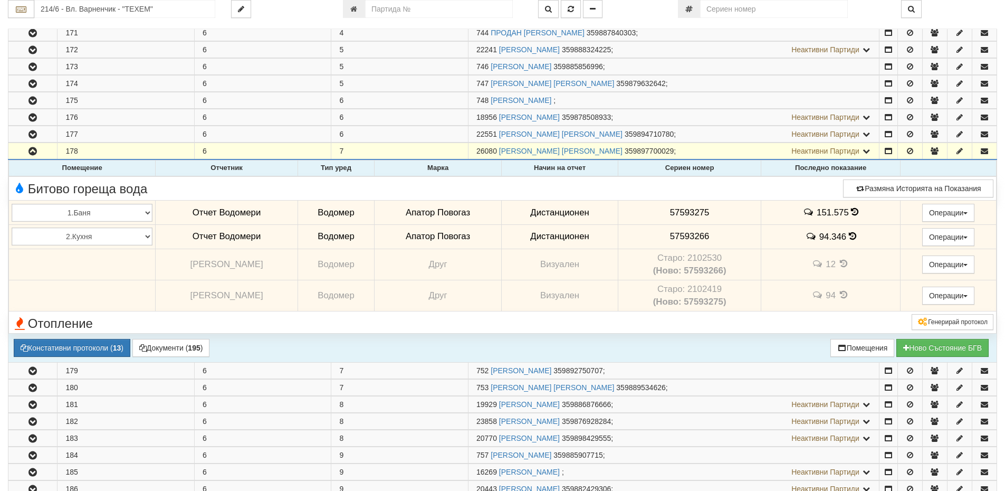
click at [849, 217] on td "151.575" at bounding box center [830, 212] width 139 height 24
click at [852, 215] on icon at bounding box center [854, 211] width 7 height 9
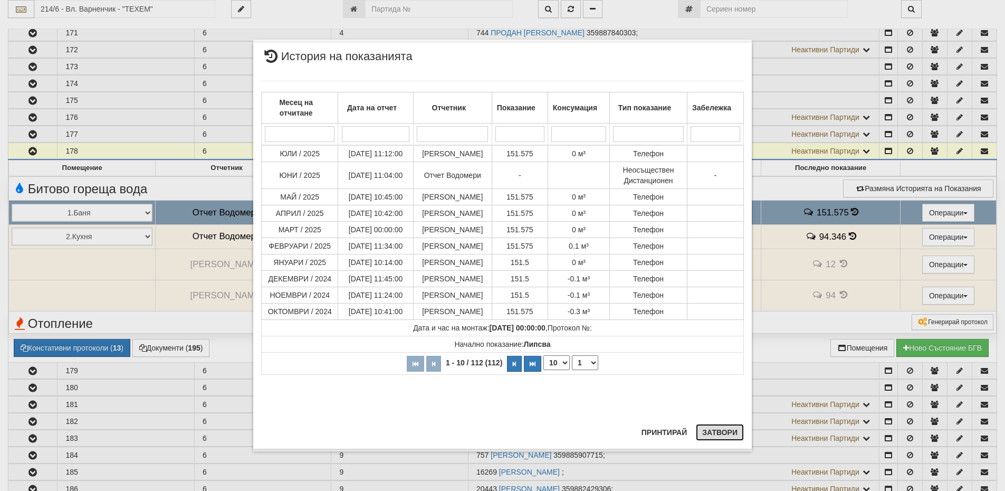
click at [714, 436] on button "Затвори" at bounding box center [720, 432] width 48 height 17
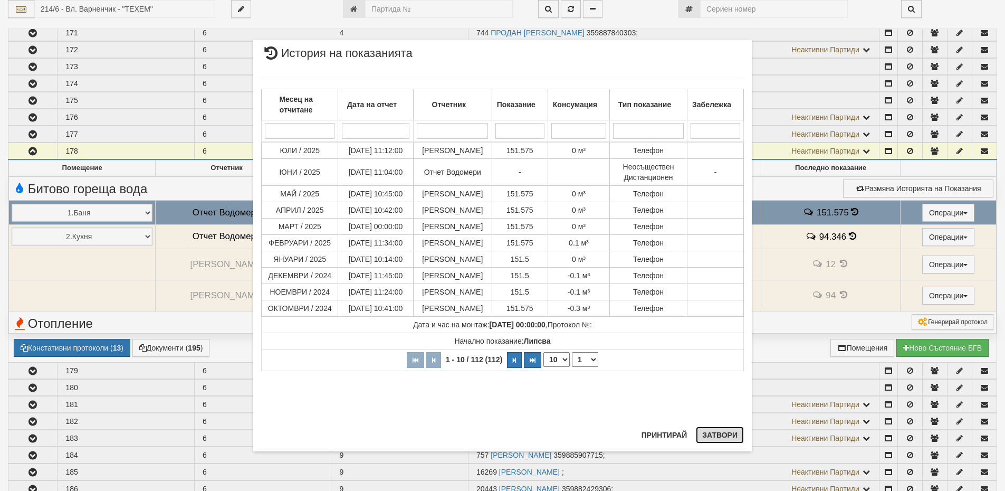
click at [730, 434] on button "Затвори" at bounding box center [720, 434] width 48 height 17
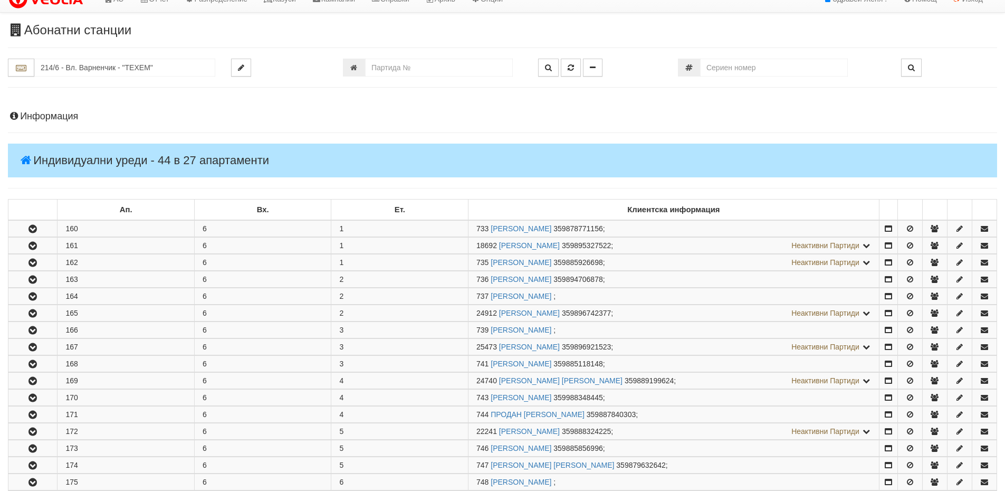
scroll to position [0, 0]
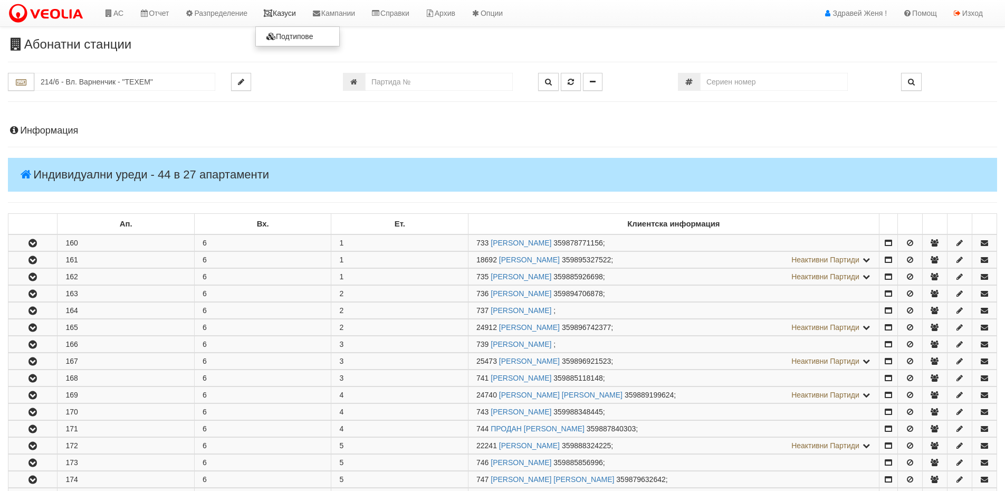
drag, startPoint x: 294, startPoint y: 11, endPoint x: 287, endPoint y: 15, distance: 8.1
click at [294, 11] on link "Казуси" at bounding box center [279, 13] width 49 height 26
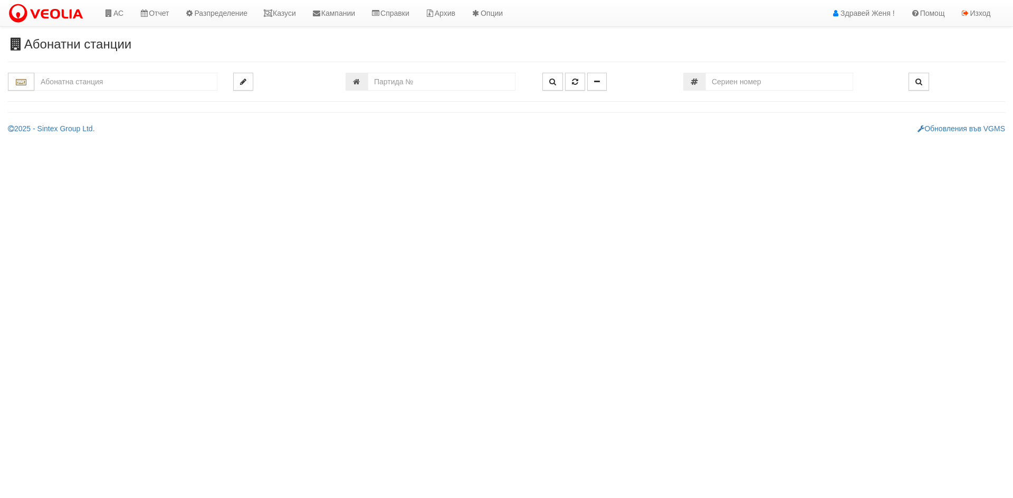
click at [55, 79] on input "text" at bounding box center [125, 82] width 183 height 18
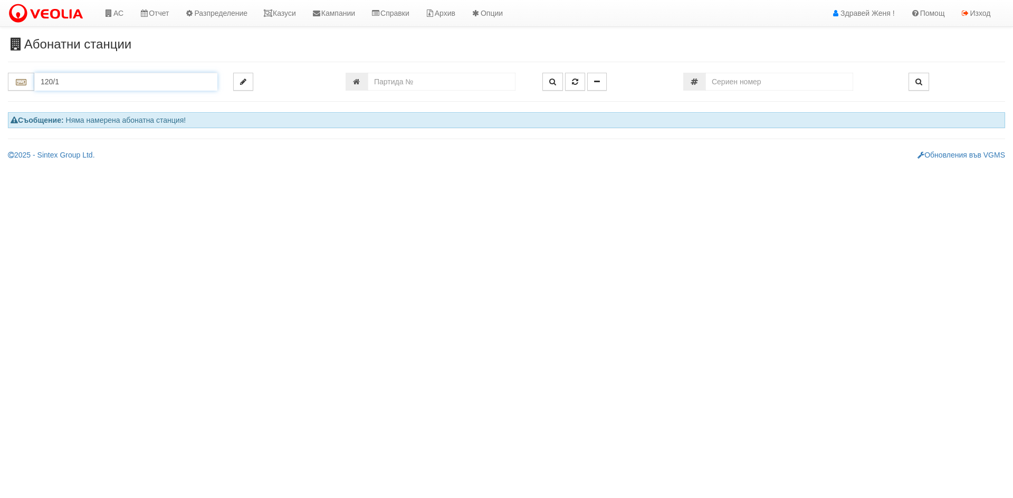
click at [67, 78] on input "120/1" at bounding box center [125, 82] width 183 height 18
click at [83, 101] on div "120/1 - Младост - "ВЕОЛИЯ"" at bounding box center [126, 98] width 180 height 12
type input "120/1 - Младост - "ВЕОЛИЯ""
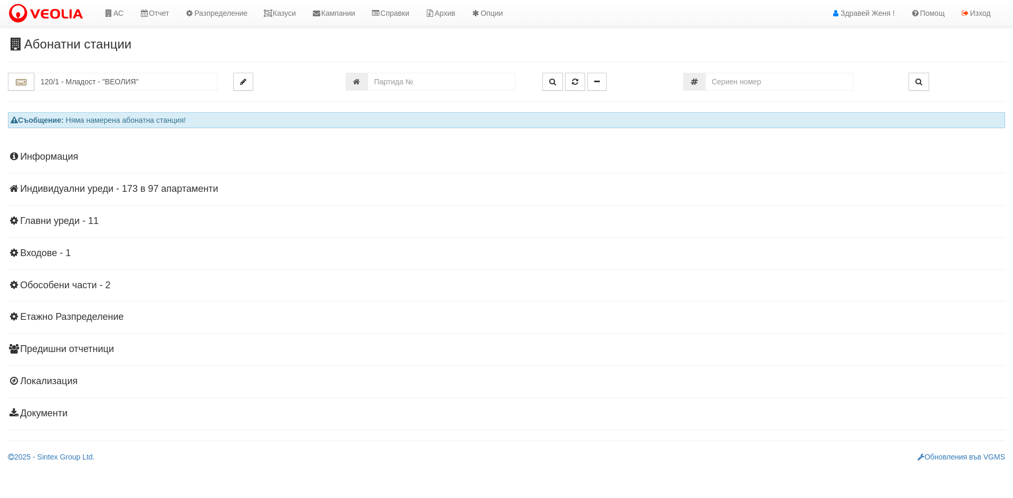
click at [184, 193] on h4 "Индивидуални уреди - 173 в 97 апартаменти" at bounding box center [506, 189] width 997 height 11
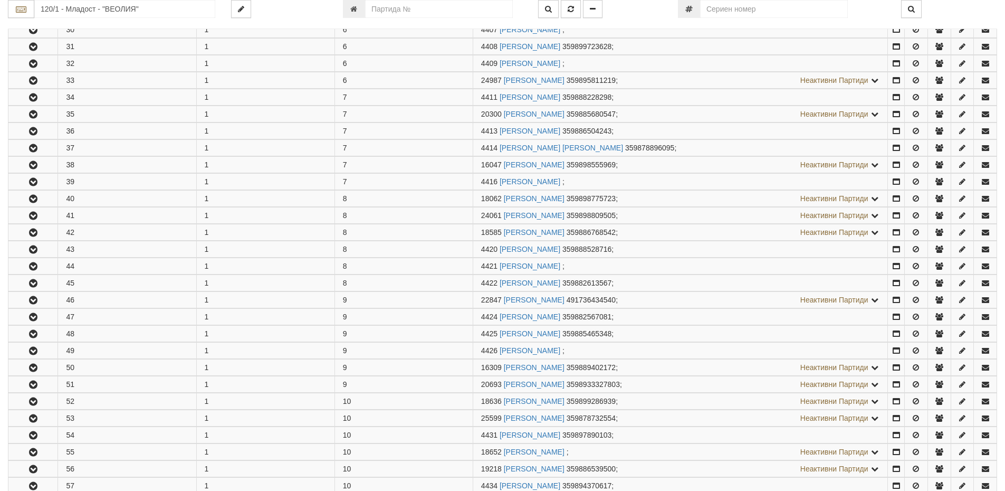
scroll to position [844, 0]
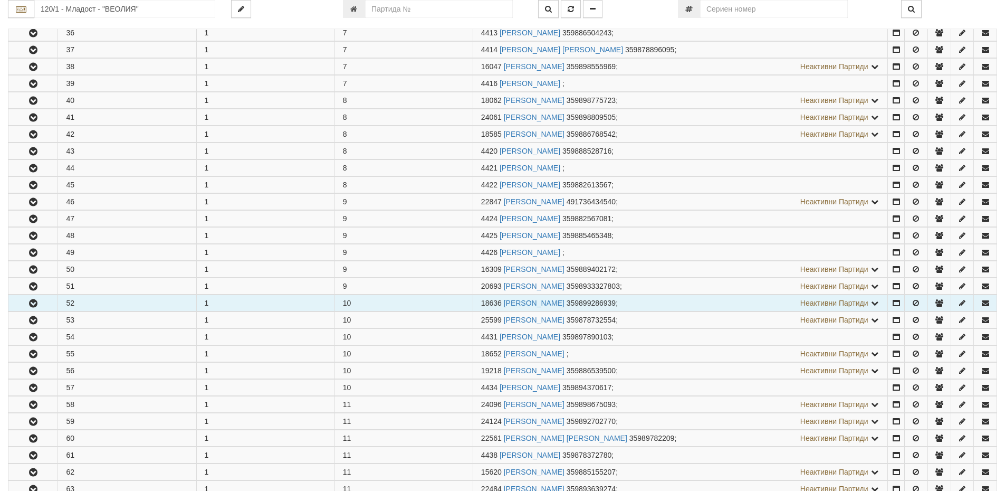
click at [27, 301] on icon "button" at bounding box center [33, 303] width 13 height 7
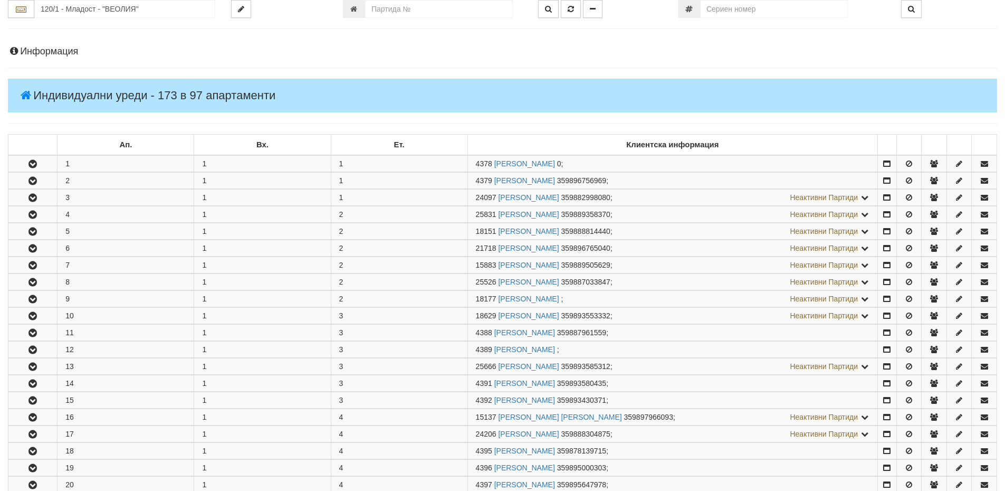
scroll to position [0, 0]
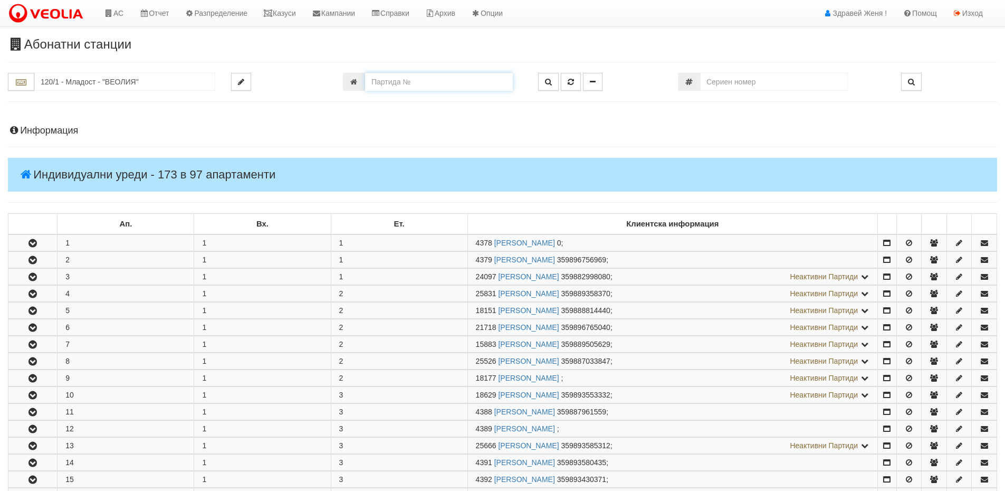
click at [456, 78] on input "number" at bounding box center [439, 82] width 148 height 18
type input "26080"
type input "214/6 - "ТЕХЕМ СЪРВИСИС" ЕООД"
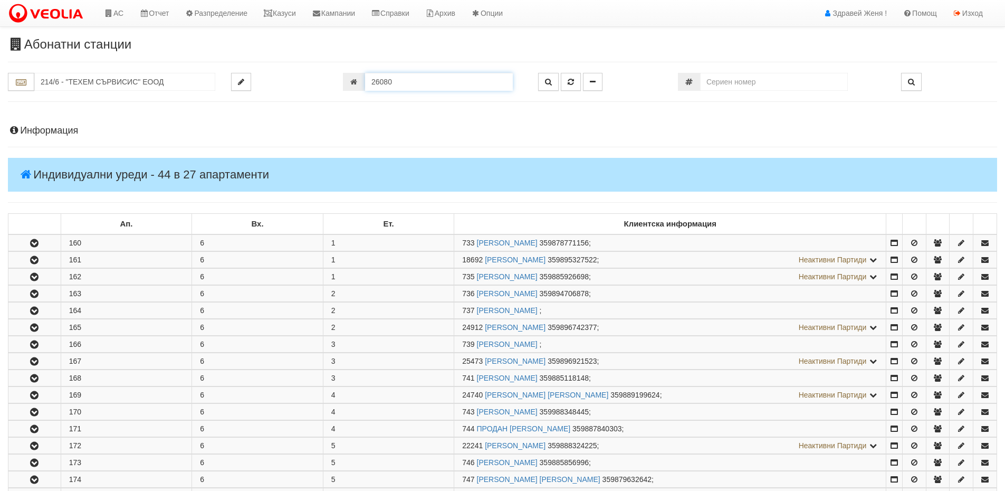
scroll to position [457, 0]
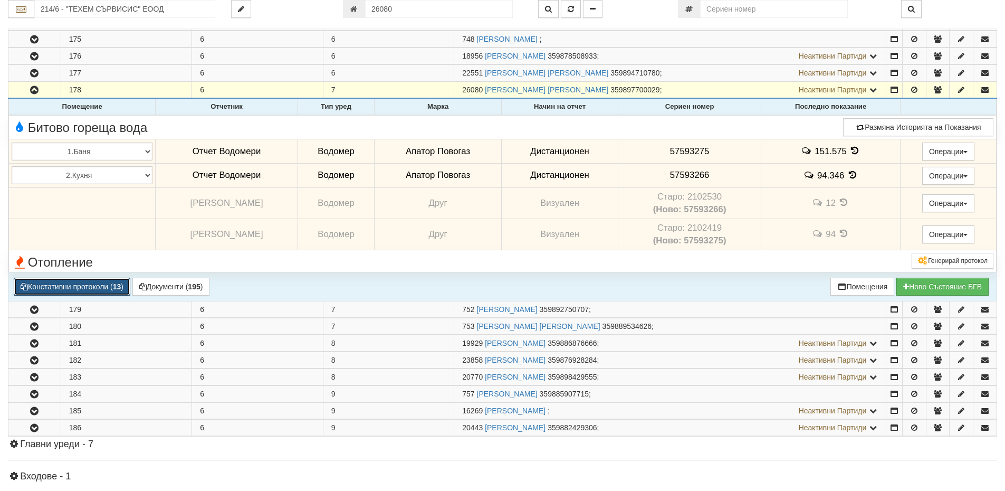
click at [56, 289] on button "Констативни протоколи ( 13 )" at bounding box center [72, 286] width 117 height 18
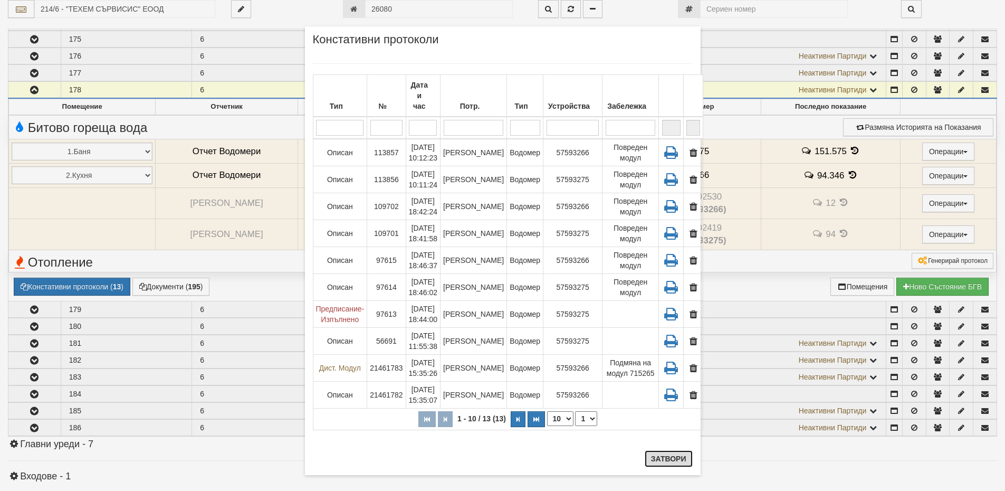
click at [671, 459] on button "Затвори" at bounding box center [669, 458] width 48 height 17
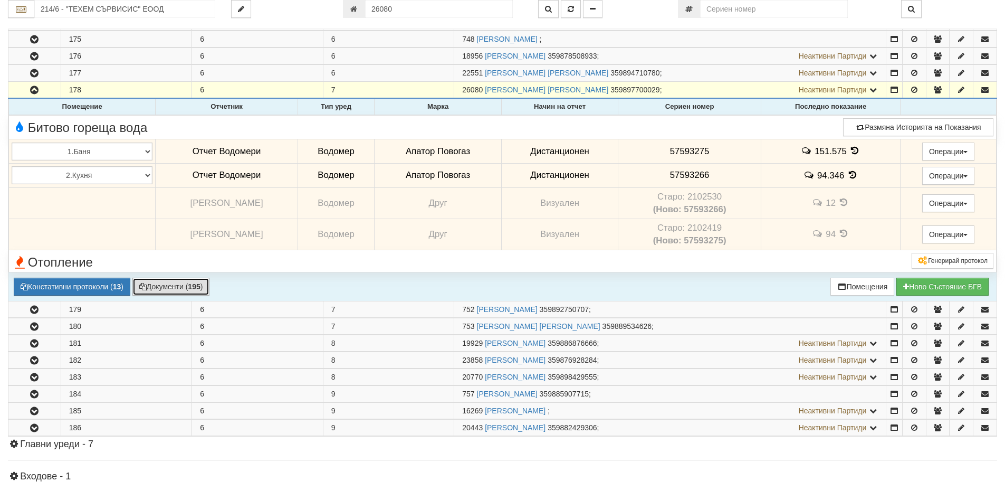
click at [161, 288] on button "Документи ( 195 )" at bounding box center [171, 286] width 78 height 18
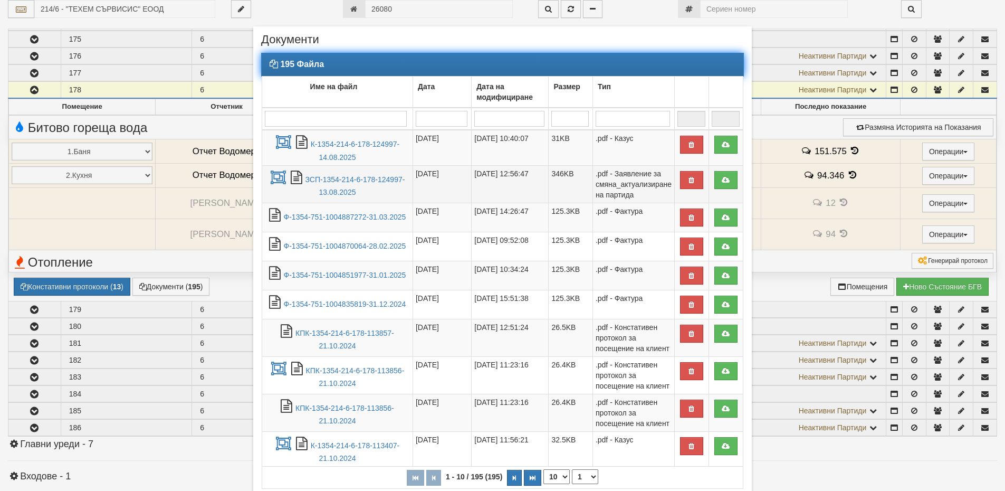
click at [340, 187] on td "ЗСП-1354-214-6-178-124997-13.08.2025" at bounding box center [337, 183] width 151 height 37
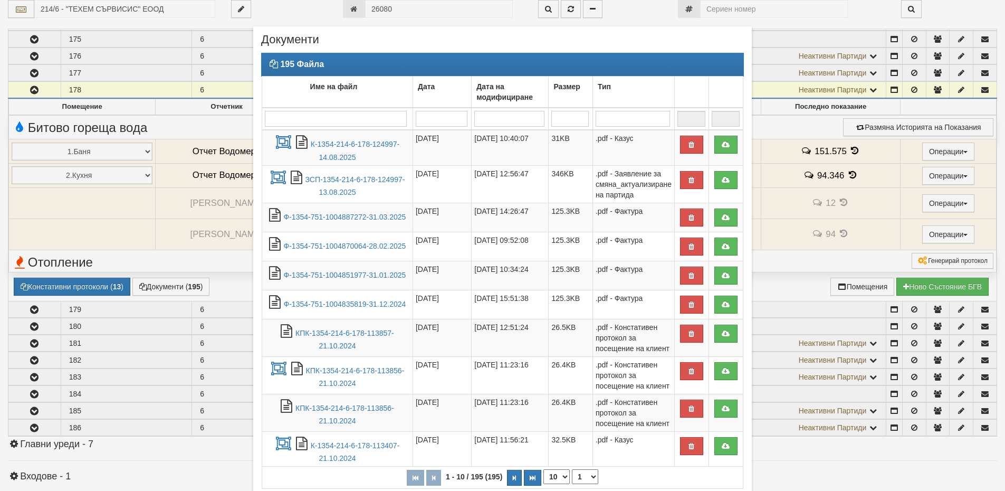
click at [186, 129] on div "× Документи 195 Файла Име на файл Дата Дата на модифициране Размер Тип 1 - 10 /…" at bounding box center [502, 245] width 1005 height 491
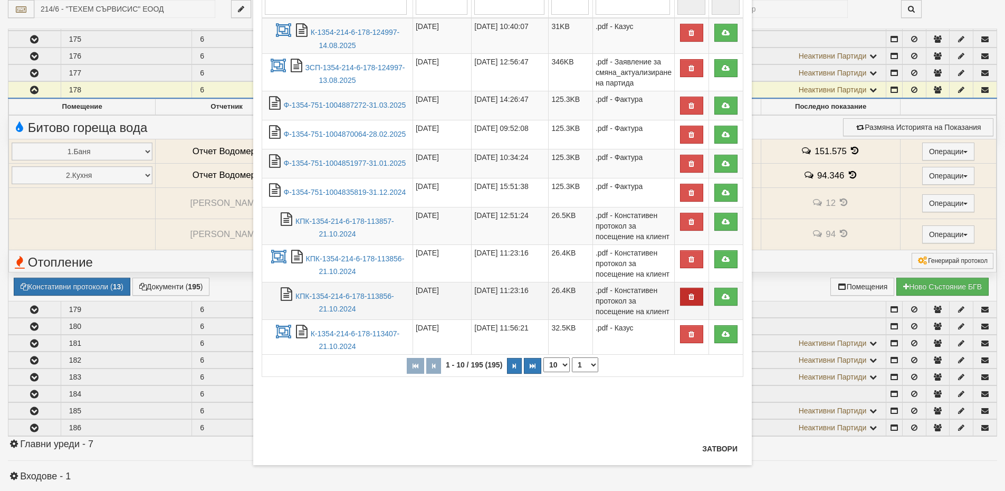
scroll to position [112, 0]
click at [720, 448] on button "Затвори" at bounding box center [720, 447] width 48 height 17
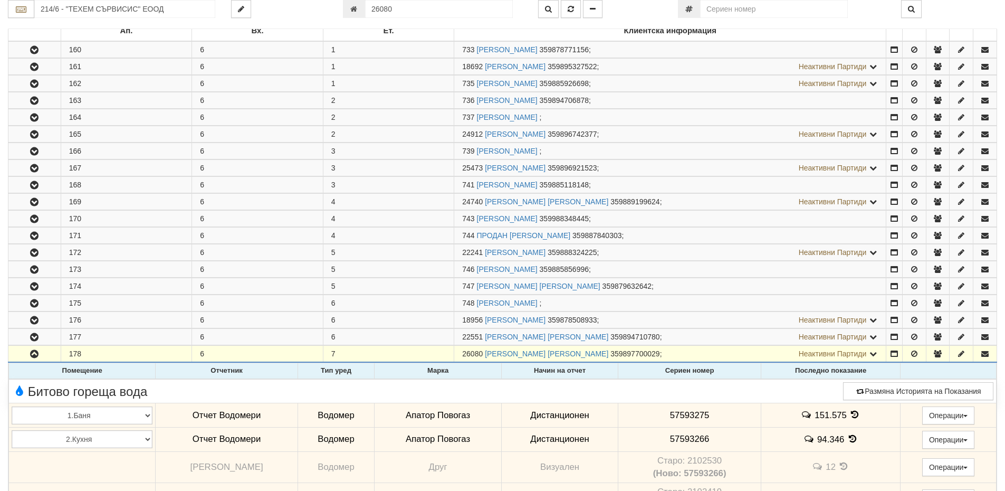
scroll to position [0, 0]
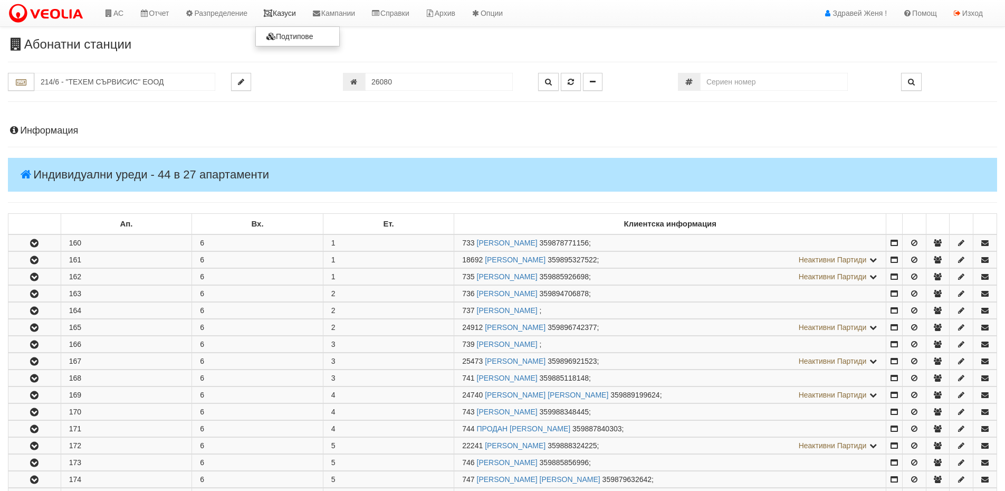
click at [286, 15] on link "Казуси" at bounding box center [279, 13] width 49 height 26
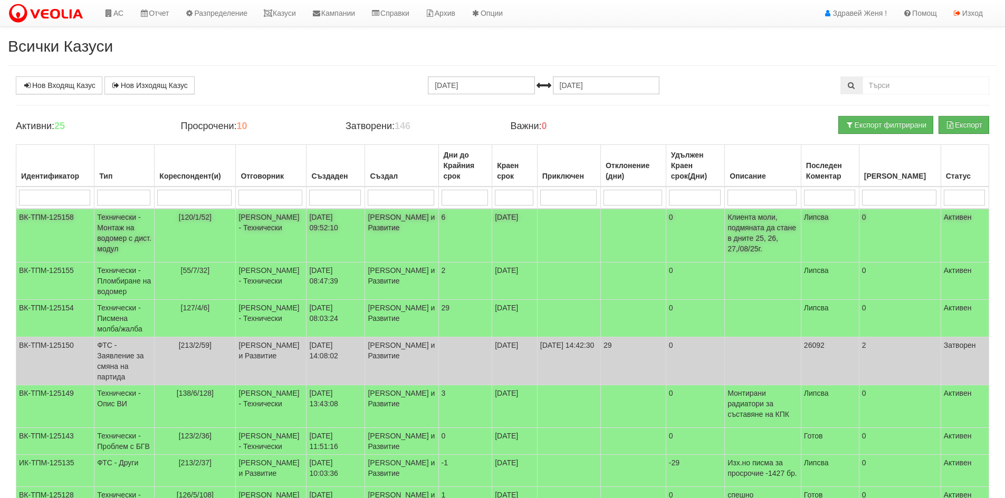
click at [129, 230] on td "Технически - Монтаж на водомер с дист. модул" at bounding box center [124, 236] width 60 height 54
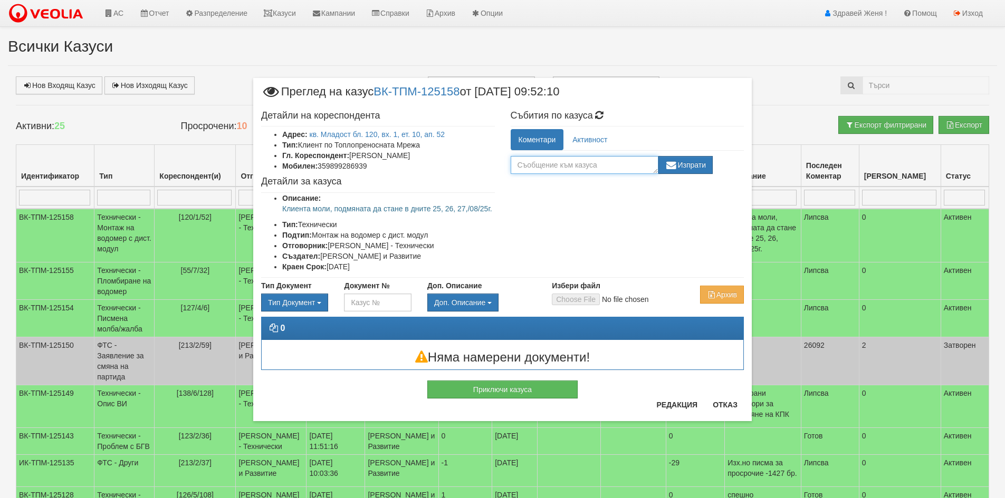
click at [587, 169] on textarea at bounding box center [585, 165] width 148 height 18
click at [690, 409] on button "Редакция" at bounding box center [677, 405] width 54 height 17
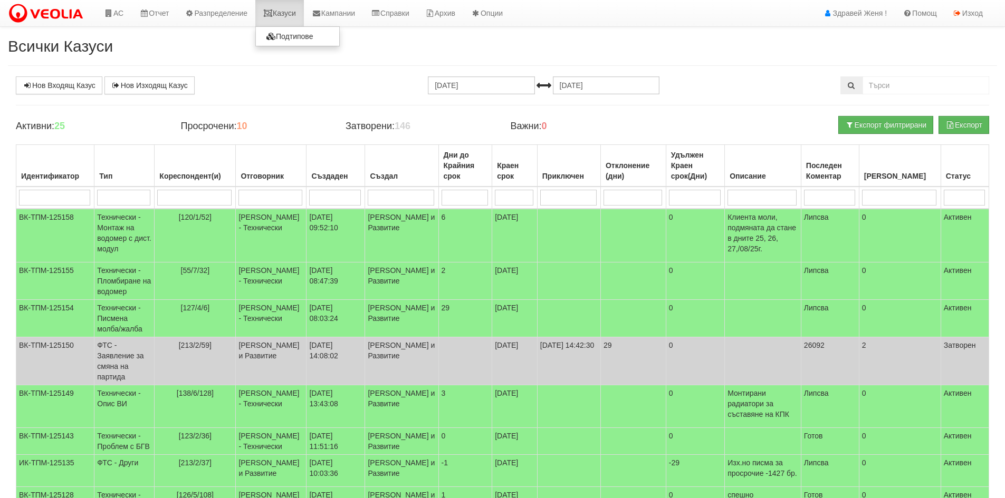
click at [286, 13] on link "Казуси" at bounding box center [279, 13] width 49 height 26
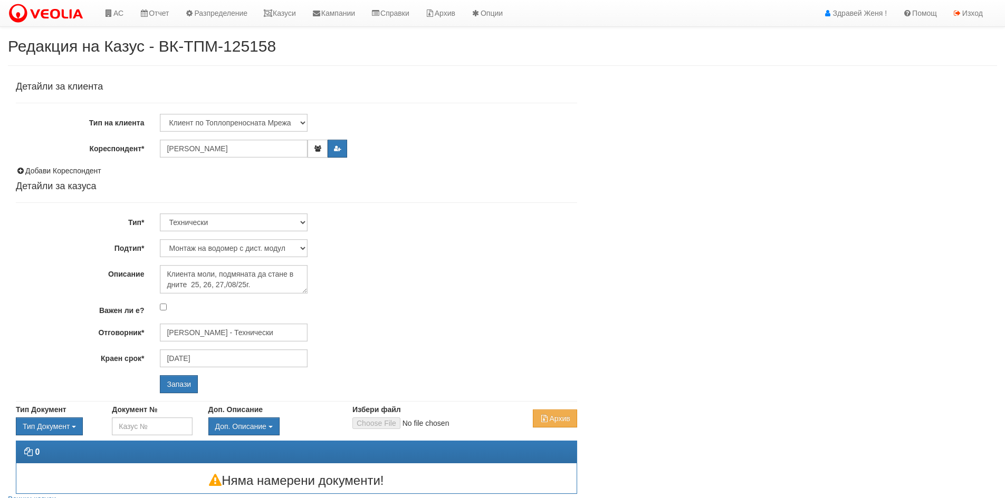
select select "Монтаж на водомер с дист. модул"
click at [289, 289] on textarea "Клиента моли, подмяната да стане в дните 25, 26, 27,/08/25г." at bounding box center [234, 279] width 148 height 28
type textarea "Клиента моли, подмяната да стане в дните 25, 26, 27,/08/25г. 1бр."
click at [174, 382] on input "Запази" at bounding box center [179, 385] width 38 height 18
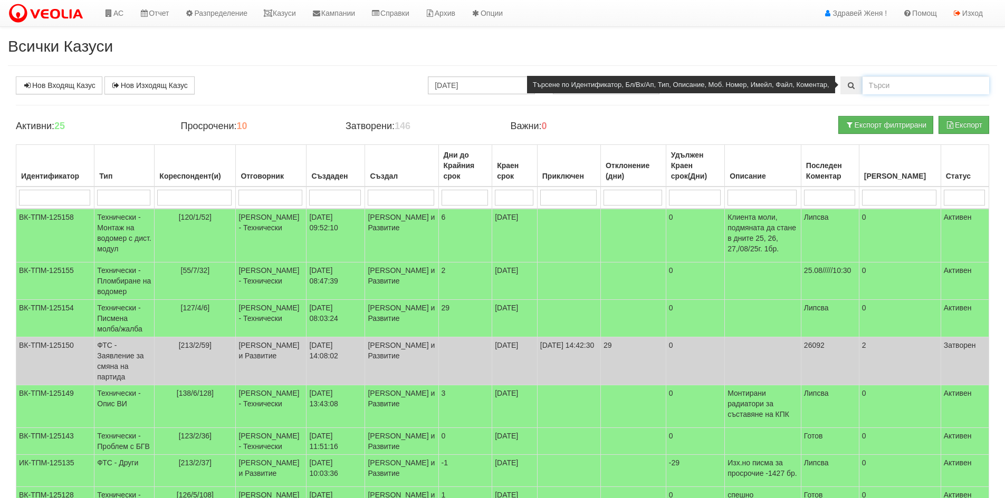
click at [876, 85] on input "text" at bounding box center [925, 85] width 127 height 18
type input "214/6/178"
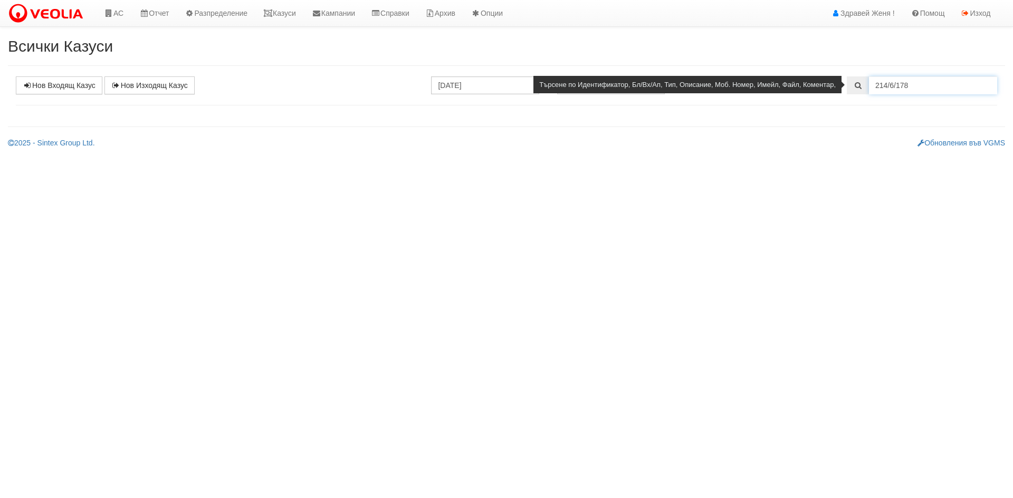
select select "1"
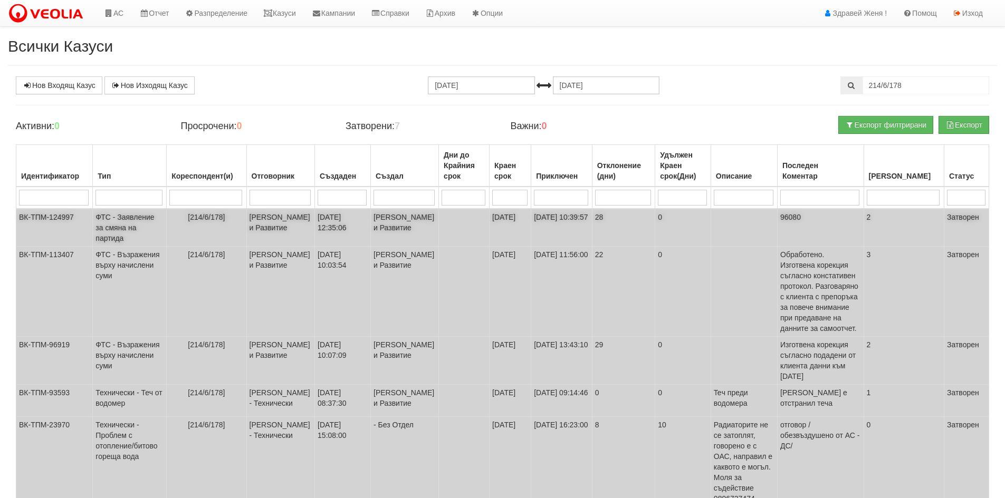
click at [342, 220] on td "13/08/2025 12:35:06" at bounding box center [343, 228] width 56 height 38
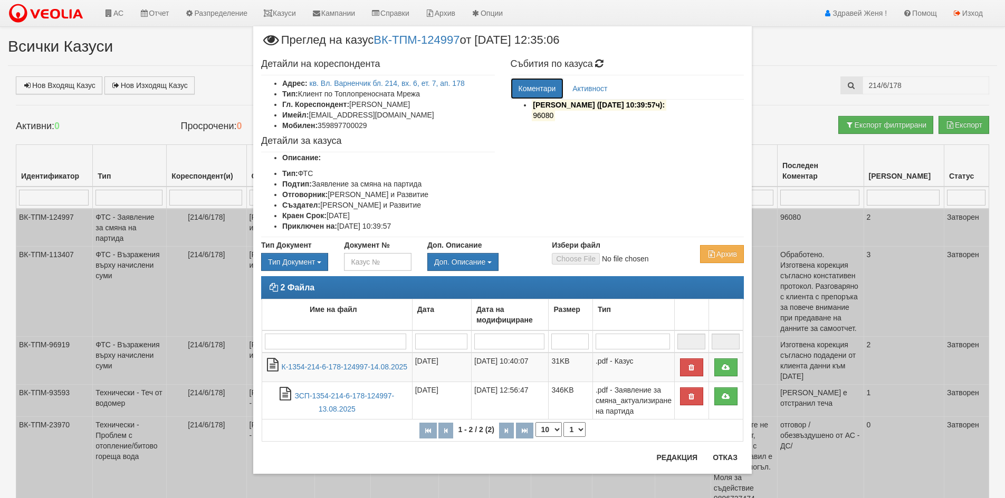
click at [532, 91] on link "Коментари" at bounding box center [537, 88] width 53 height 21
click at [675, 458] on button "Редакция" at bounding box center [677, 457] width 54 height 17
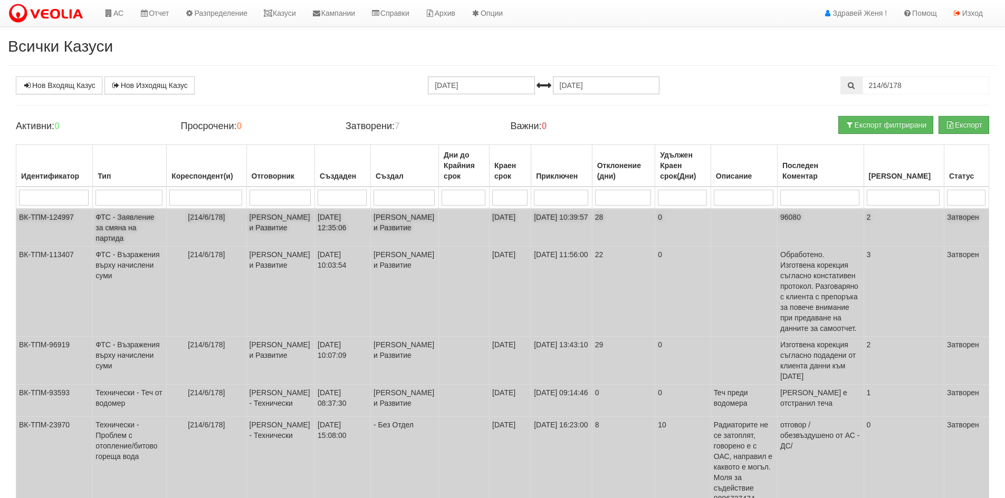
click at [128, 226] on td "ФТС - Заявление за смяна на партида" at bounding box center [130, 228] width 74 height 38
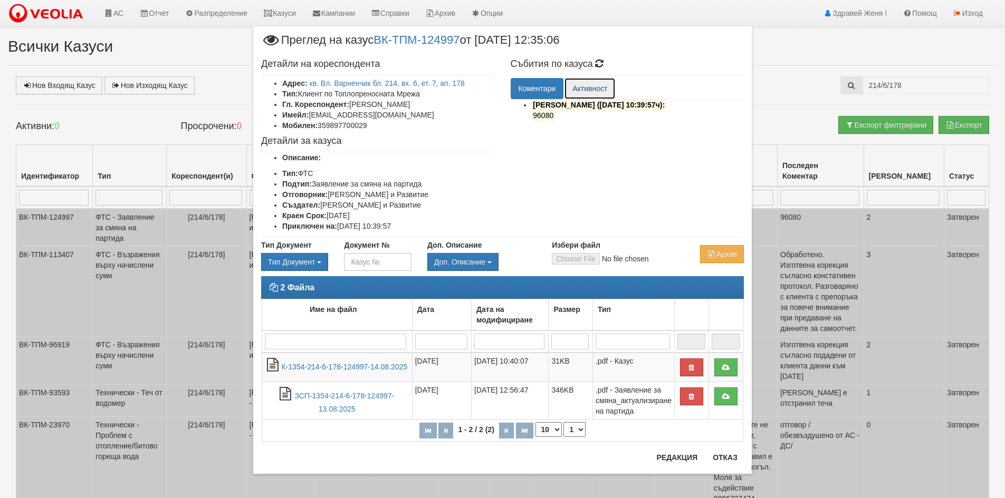
click at [583, 90] on link "Активност" at bounding box center [589, 88] width 51 height 21
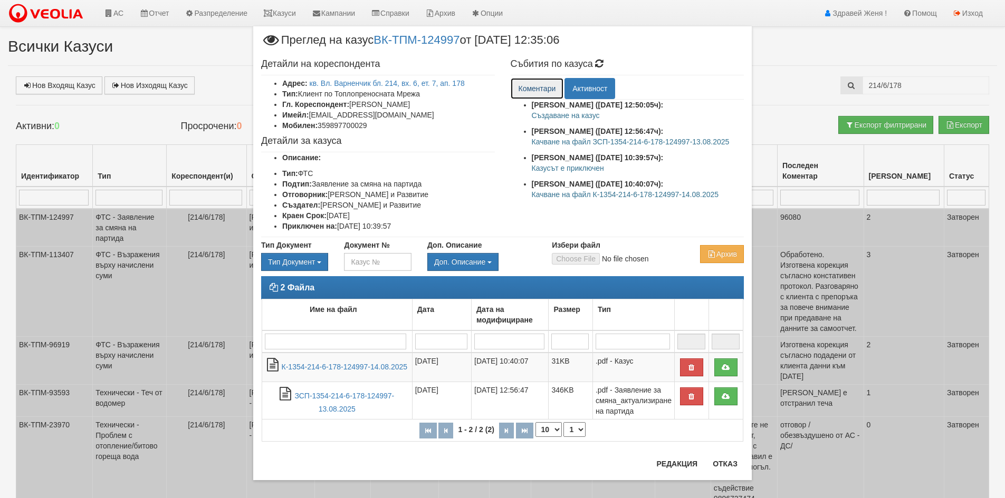
click at [530, 92] on link "Коментари" at bounding box center [537, 88] width 53 height 21
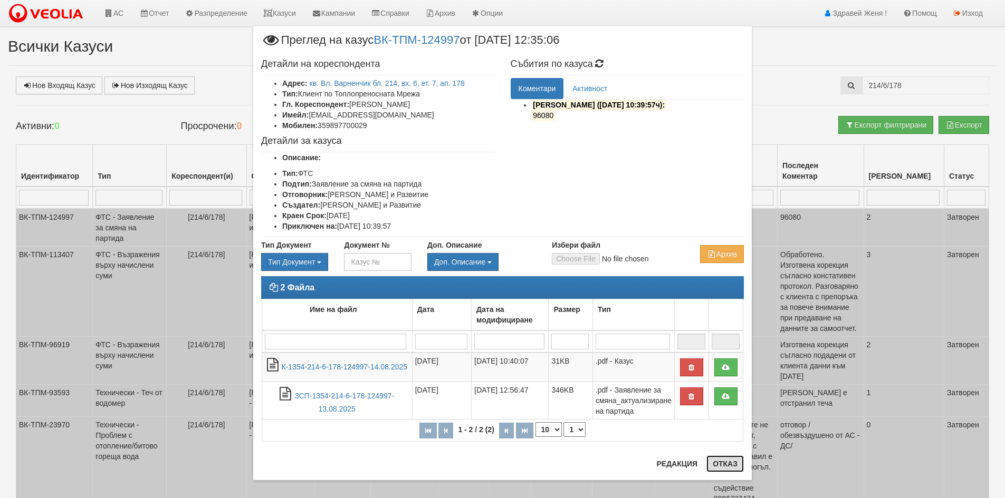
click at [725, 468] on button "Отказ" at bounding box center [724, 464] width 37 height 17
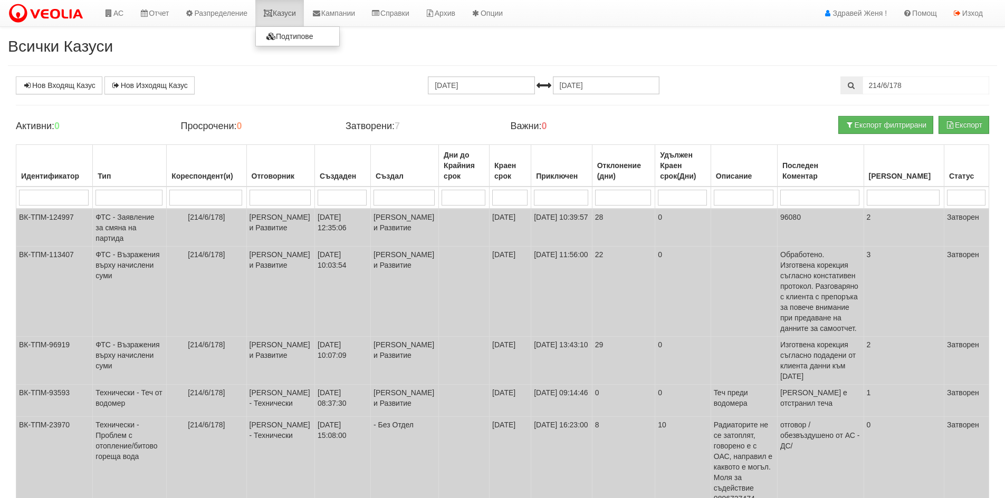
click at [281, 16] on link "Казуси" at bounding box center [279, 13] width 49 height 26
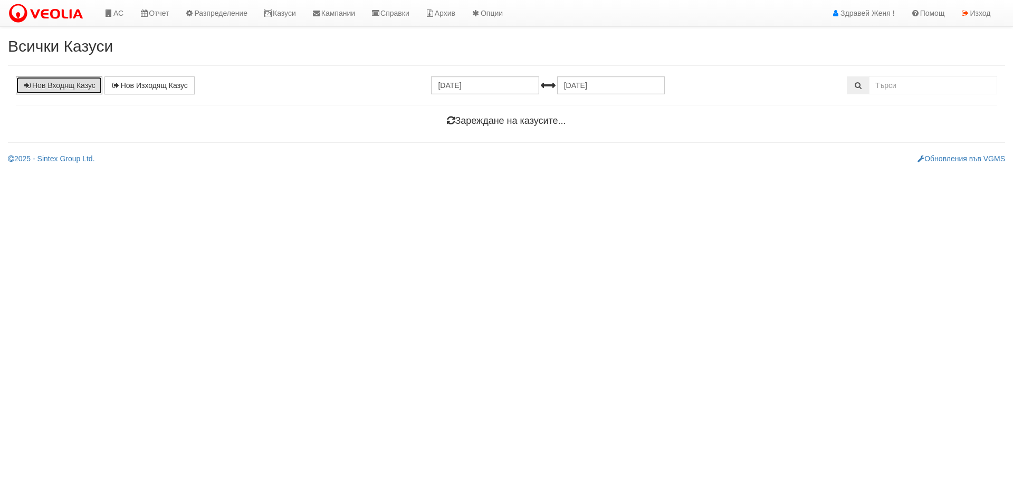
click at [74, 82] on link "Нов Входящ Казус" at bounding box center [59, 85] width 87 height 18
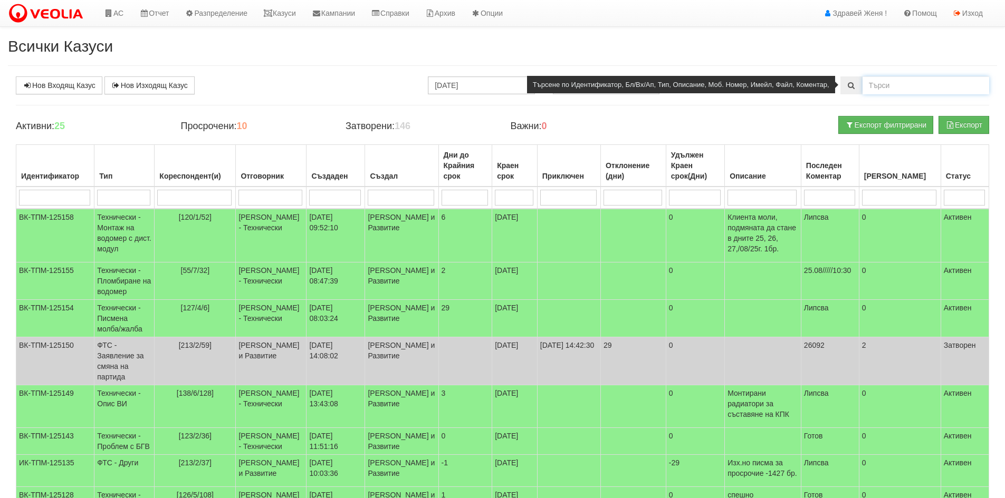
click at [890, 82] on input "text" at bounding box center [925, 85] width 127 height 18
paste input "125123"
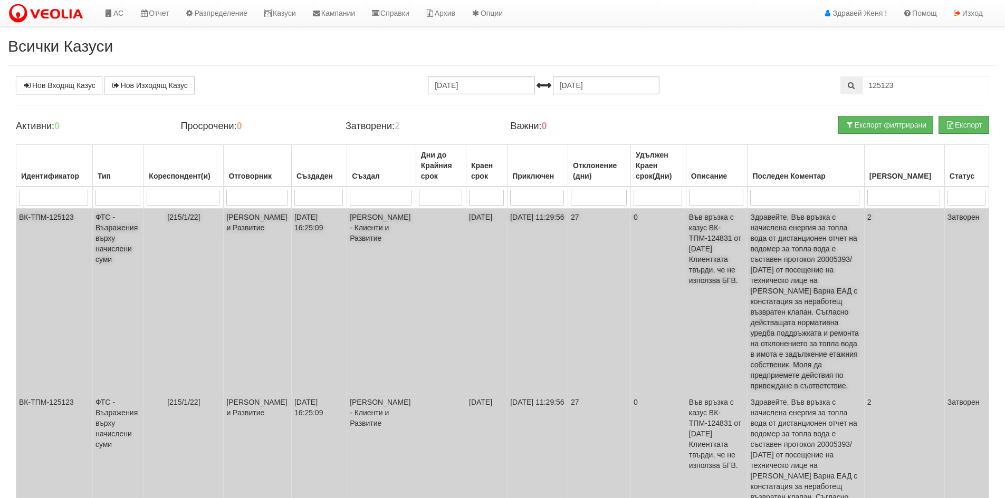
click at [395, 237] on td "[PERSON_NAME] - Клиенти и Развитие" at bounding box center [381, 302] width 69 height 186
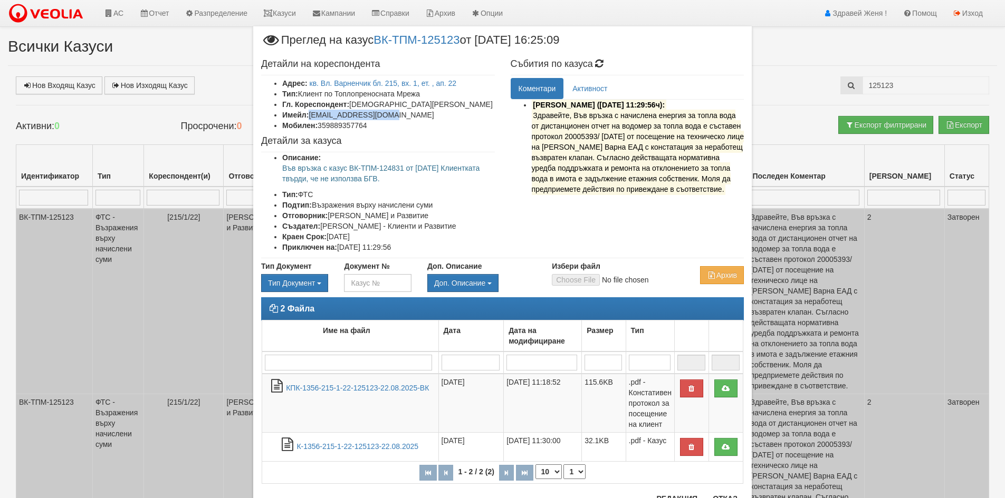
drag, startPoint x: 392, startPoint y: 114, endPoint x: 307, endPoint y: 114, distance: 85.5
click at [307, 114] on li "Имейл: diana_pen4eva@abv.bg" at bounding box center [388, 115] width 213 height 11
copy li "diana_pen4eva@abv.bg"
drag, startPoint x: 615, startPoint y: 115, endPoint x: 732, endPoint y: 114, distance: 117.1
click at [732, 114] on p "Здравейте, Във връзка с начислена енергия за топла вода от дистанционен отчет н…" at bounding box center [638, 152] width 213 height 84
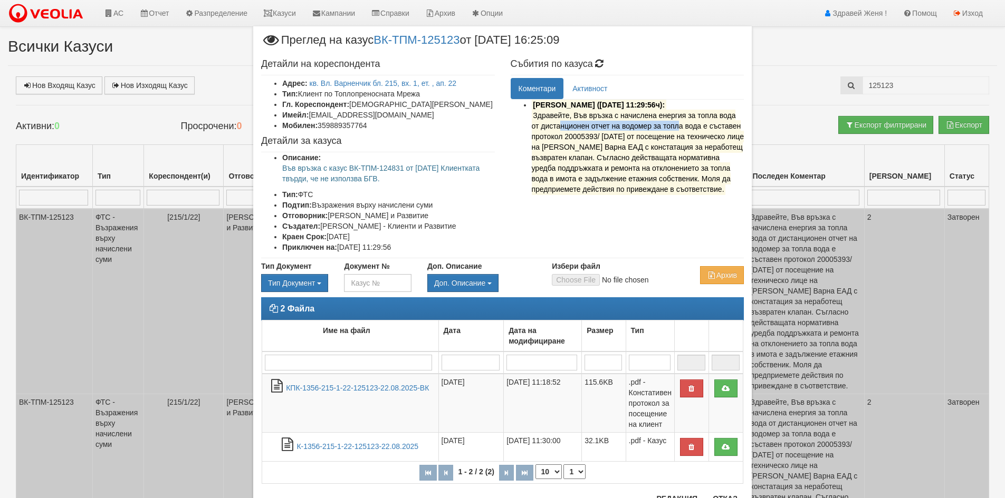
copy mark "начислена енергия за топла вода"
drag, startPoint x: 528, startPoint y: 116, endPoint x: 592, endPoint y: 204, distance: 109.2
click at [592, 195] on p "Здравейте, Във връзка с начислена енергия за топла вода от дистанционен отчет н…" at bounding box center [638, 152] width 213 height 84
copy mark "Здравейте, Във връзка с начислена енергия за топла вода от дистанционен отчет н…"
click at [809, 117] on div "× Преглед на казус ВК-ТПМ-125123 от 20/08/2025 16:25:09 Детайли на кореспондент…" at bounding box center [502, 249] width 1005 height 498
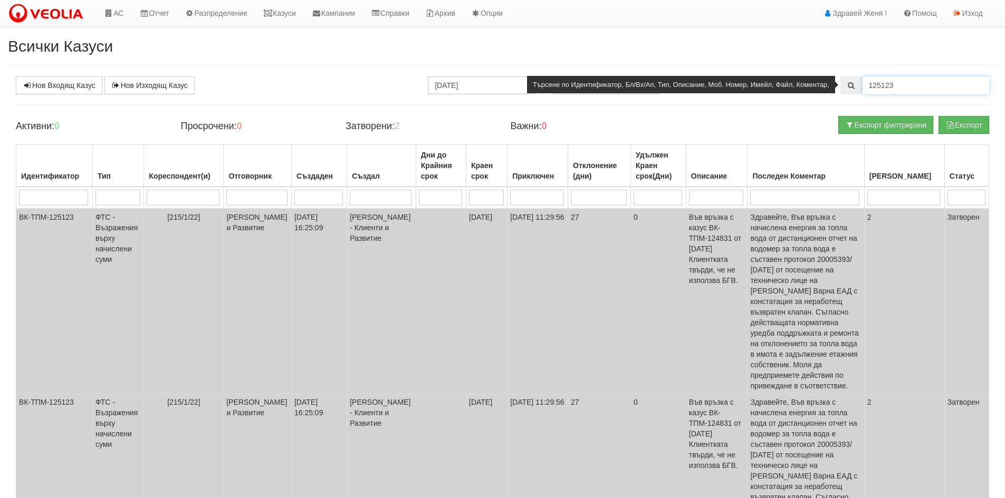
click at [903, 87] on input "125123" at bounding box center [925, 85] width 127 height 18
type input "1"
click at [882, 84] on input "127046" at bounding box center [925, 85] width 127 height 18
click at [888, 83] on input "127/046" at bounding box center [925, 85] width 127 height 18
click at [894, 80] on input "127/0/446" at bounding box center [925, 85] width 127 height 18
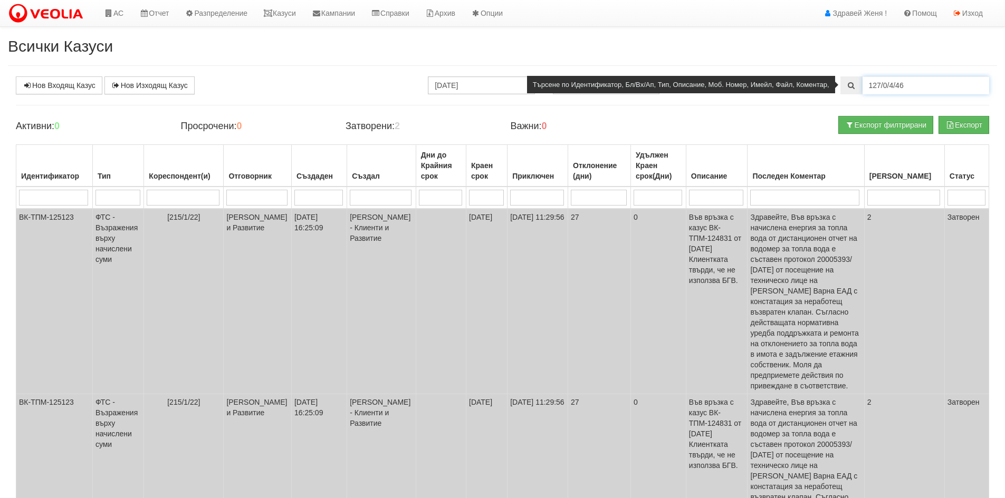
click at [899, 84] on input "127/0/4/46" at bounding box center [925, 85] width 127 height 18
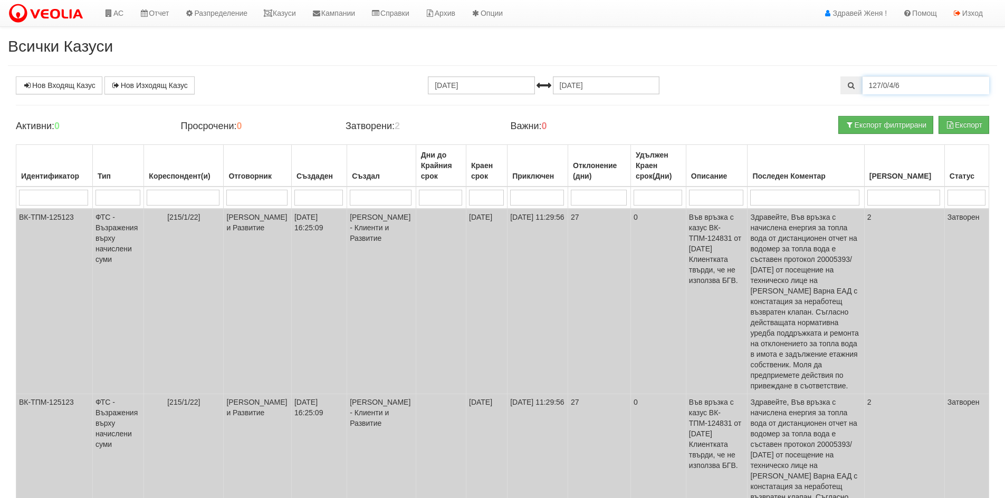
drag, startPoint x: 913, startPoint y: 84, endPoint x: 832, endPoint y: 100, distance: 81.8
click at [832, 100] on div "Нов Входящ Казус Нов Изходящ Казус 22.07.2025 22.08.2025 127/0/4/6 Зареждане на…" at bounding box center [502, 343] width 989 height 535
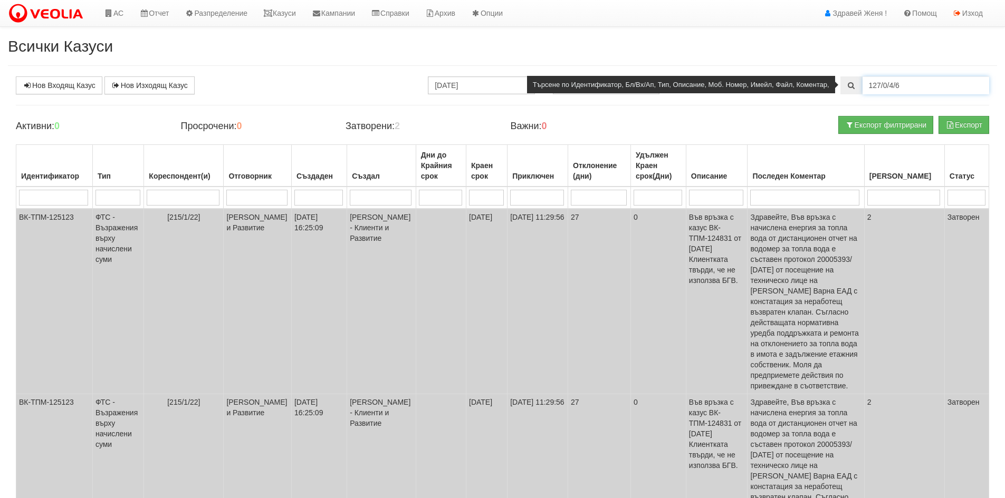
click at [924, 88] on input "127/0/4/6" at bounding box center [925, 85] width 127 height 18
type input "127/0/4/6"
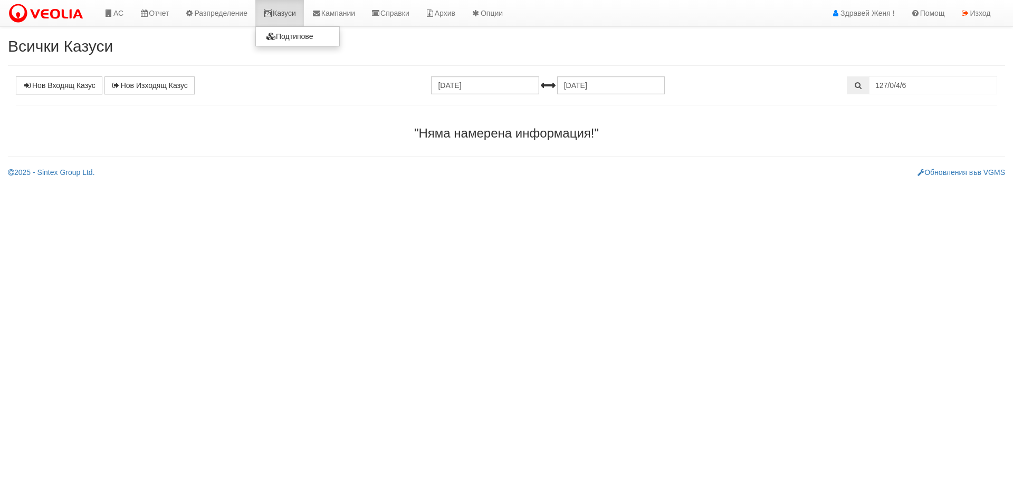
click at [281, 11] on link "Казуси" at bounding box center [279, 13] width 49 height 26
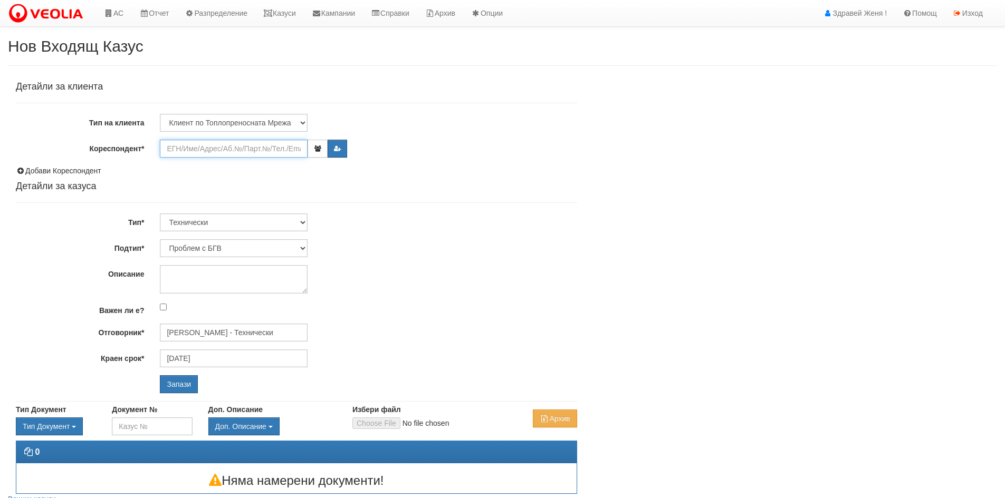
click at [187, 147] on input "Кореспондент*" at bounding box center [234, 149] width 148 height 18
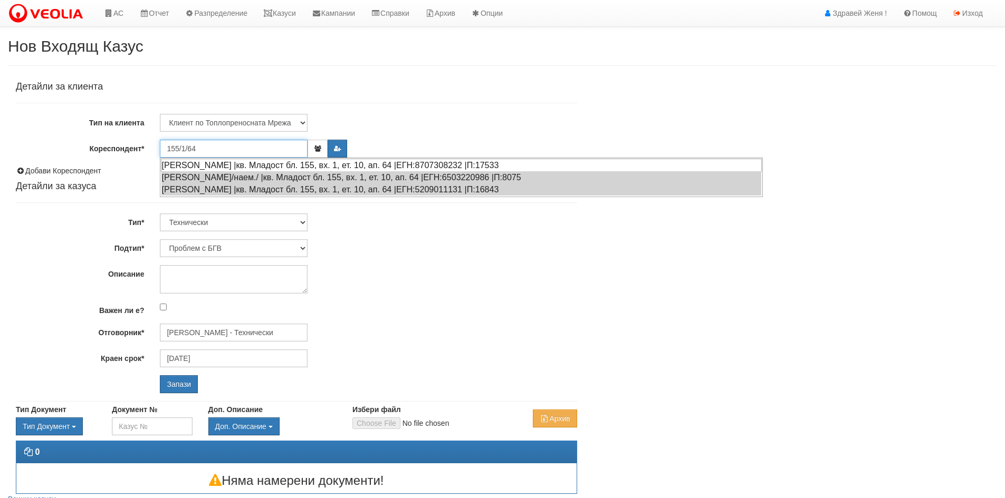
click at [296, 166] on div "[PERSON_NAME] |кв. Младост бл. 155, вх. 1, ет. 10, ап. 64 |ЕГН:8707308232 |П:17…" at bounding box center [461, 165] width 601 height 13
type input "[PERSON_NAME]"
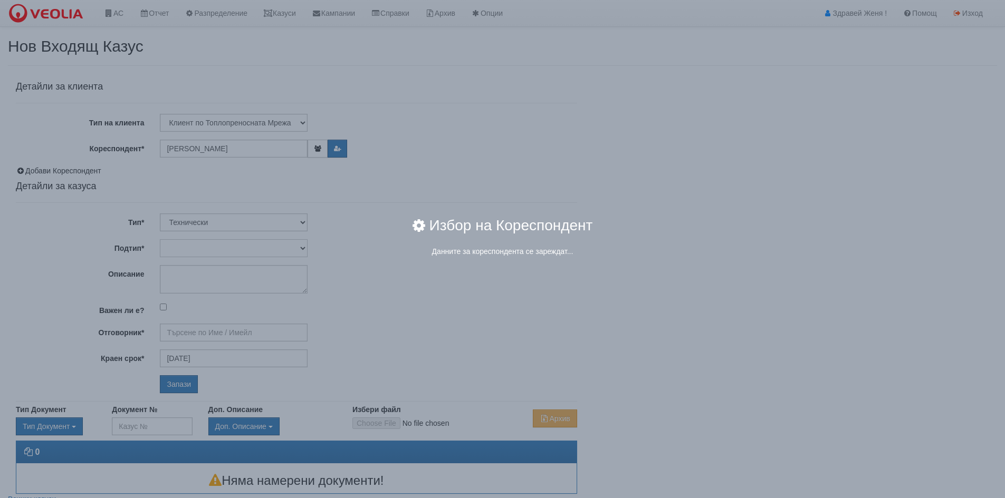
type input "[PERSON_NAME] - Технически"
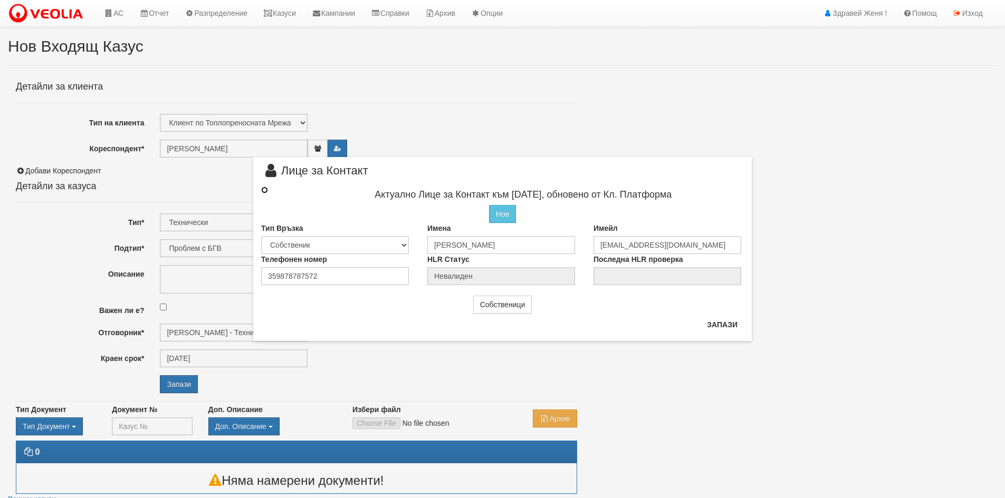
click at [265, 189] on input "radio" at bounding box center [264, 190] width 7 height 7
radio input "true"
type input "[PERSON_NAME]"
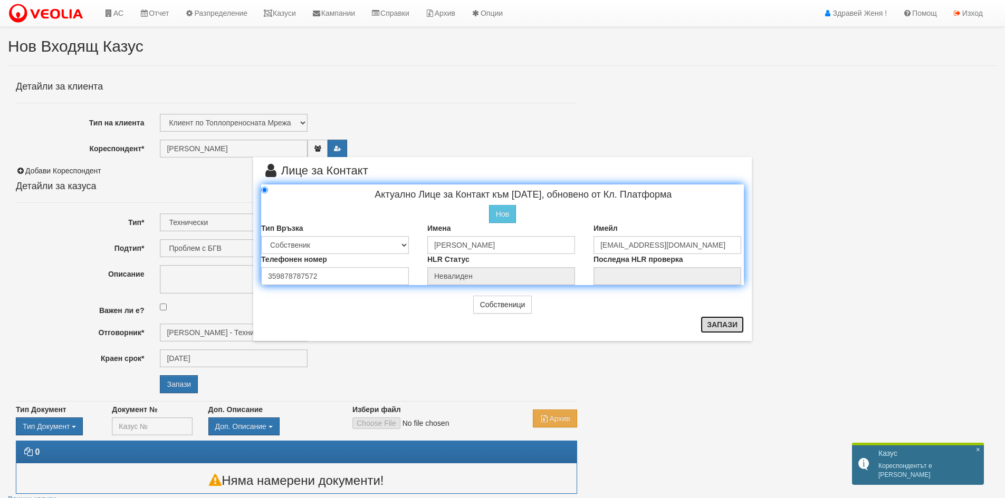
click at [721, 325] on button "Запази" at bounding box center [721, 324] width 43 height 17
radio input "true"
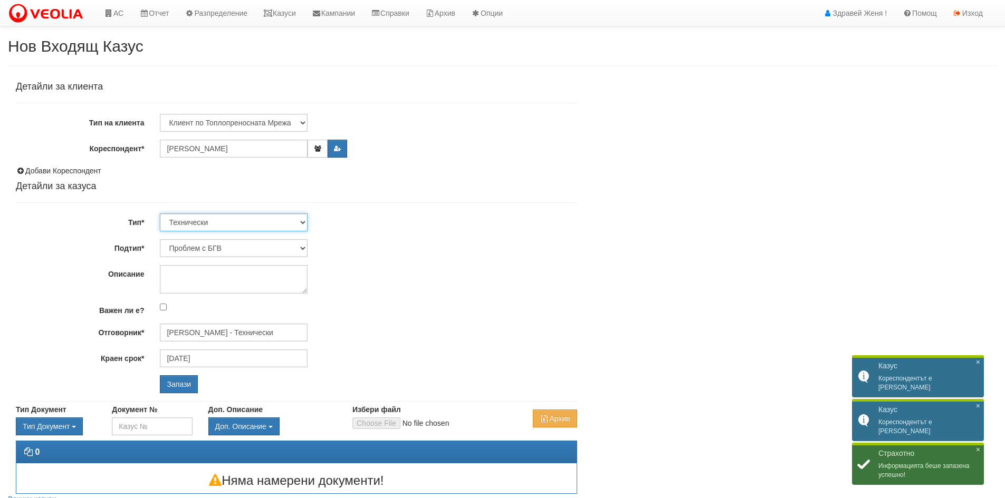
click at [301, 222] on select "Технически ФТС Търговски Административен Производствен Експлоатационен Финансов…" at bounding box center [234, 223] width 148 height 18
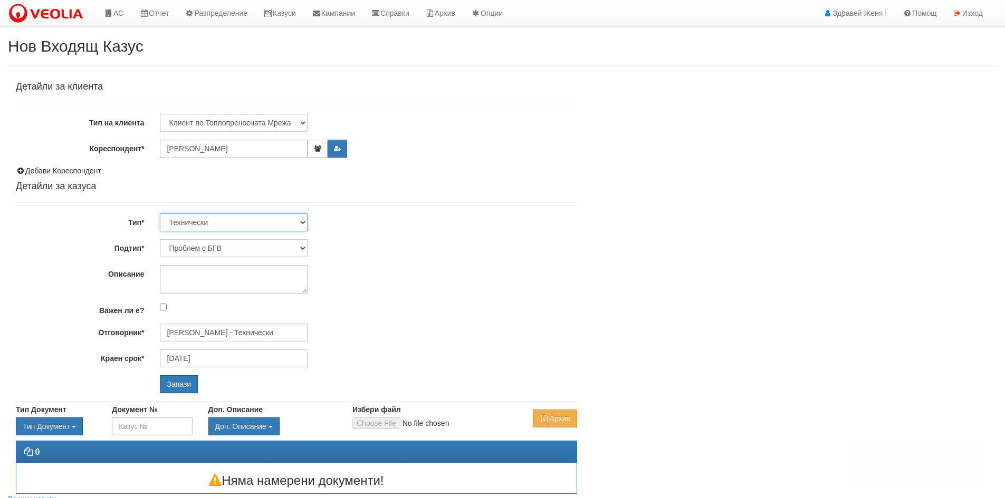
select select "1"
click at [160, 214] on select "Технически ФТС Търговски Административен Производствен Експлоатационен Финансов…" at bounding box center [234, 223] width 148 height 18
type input "[DATE]"
type input "[PERSON_NAME] и Развитие"
click at [304, 248] on select "Заявление за смяна на партида Заявление за равни месечни вноски Разпределение о…" at bounding box center [234, 248] width 148 height 18
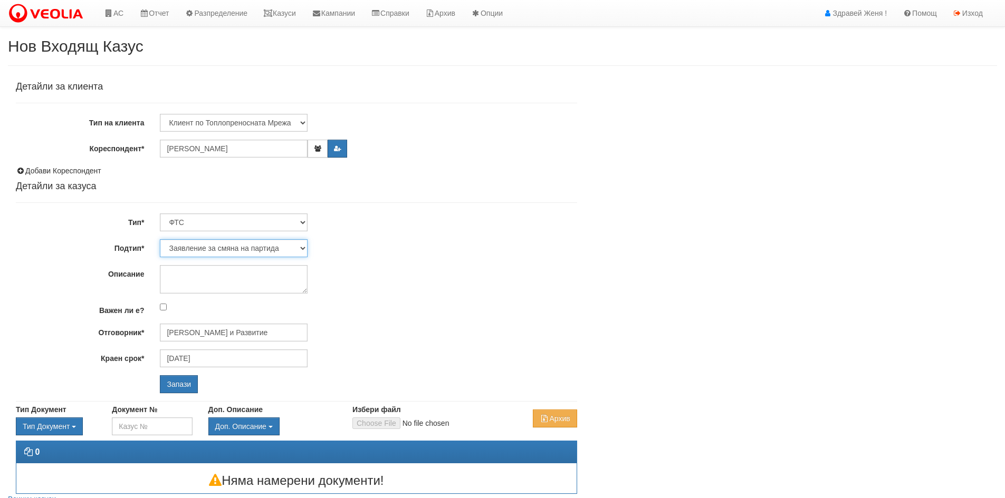
select select "Декларация за необитаемост"
click at [160, 239] on select "Заявление за смяна на партида Заявление за равни месечни вноски Разпределение о…" at bounding box center [234, 248] width 148 height 18
type input "[PERSON_NAME] - Клиенти и Развитие"
click at [174, 384] on input "Запази" at bounding box center [179, 385] width 38 height 18
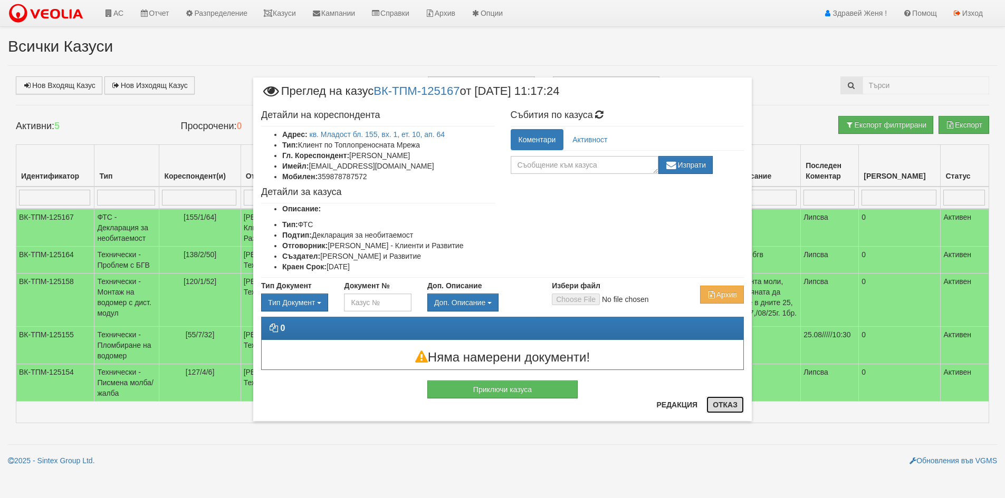
click at [738, 404] on button "Отказ" at bounding box center [724, 405] width 37 height 17
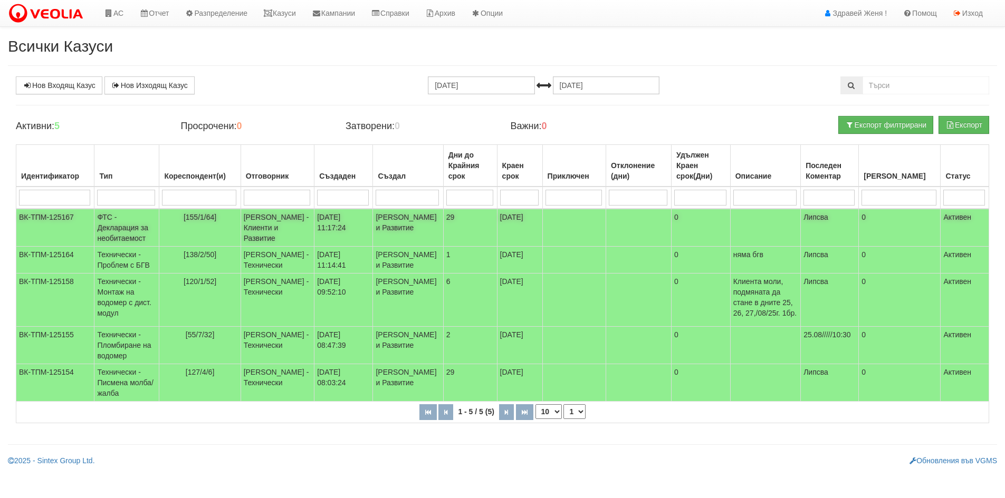
click at [159, 228] on td "ФТС - Декларация за необитаемост" at bounding box center [126, 228] width 65 height 38
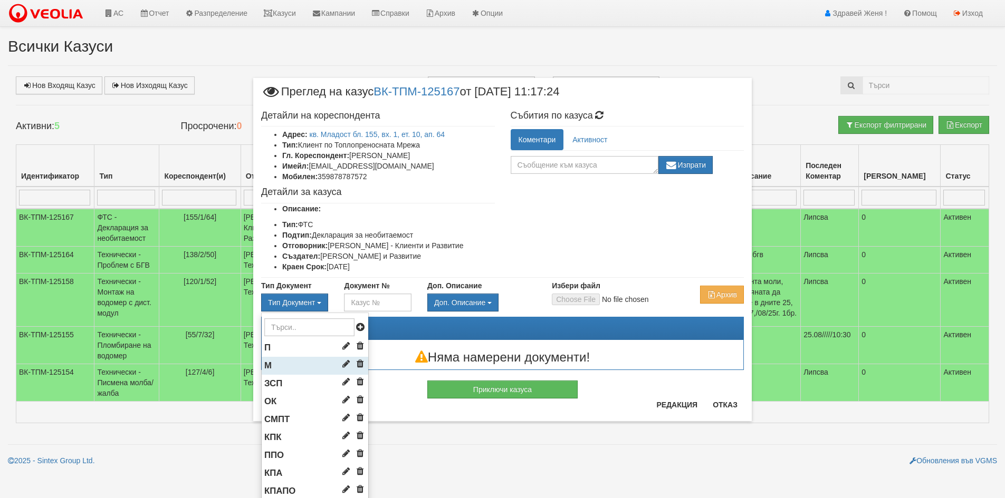
click at [299, 364] on li "М" at bounding box center [315, 366] width 107 height 18
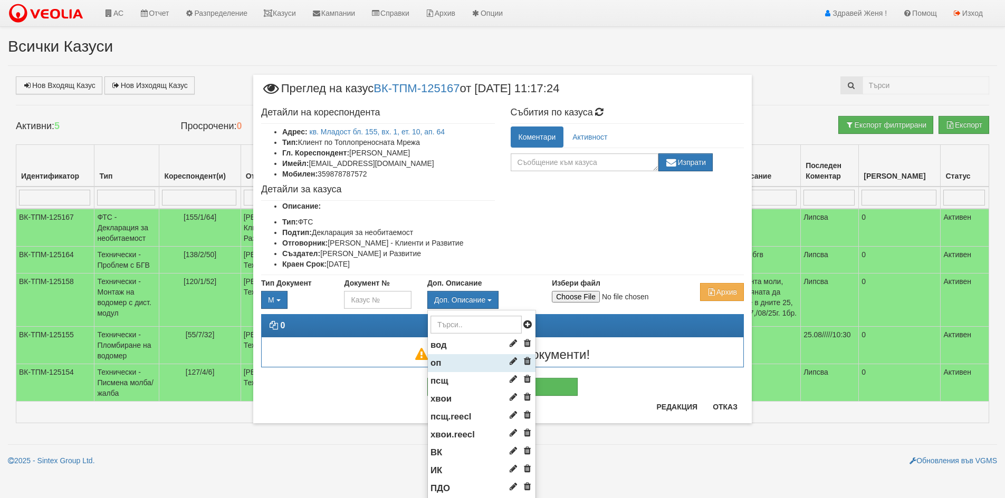
click at [448, 359] on li "оп" at bounding box center [482, 363] width 108 height 18
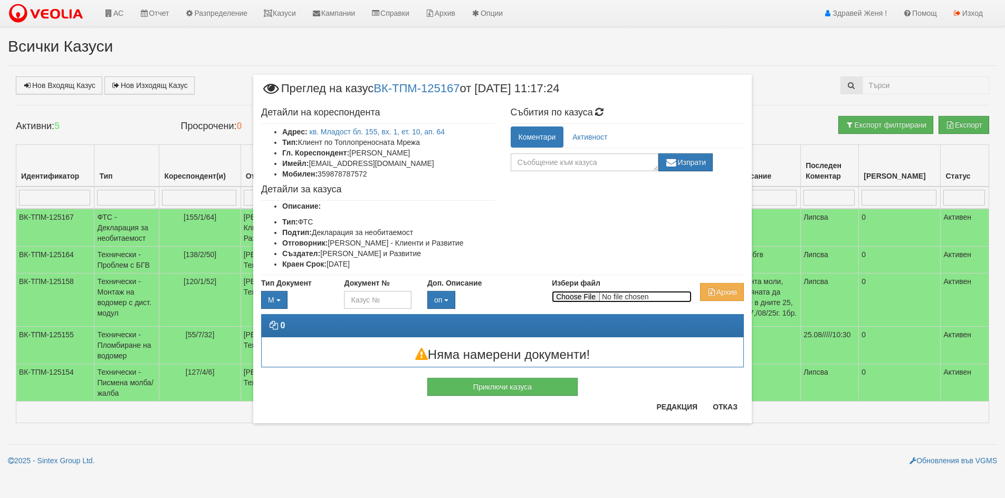
click at [567, 296] on input "Избери файл" at bounding box center [622, 297] width 140 height 12
type input "C:\fakepath\DOC045.pdf"
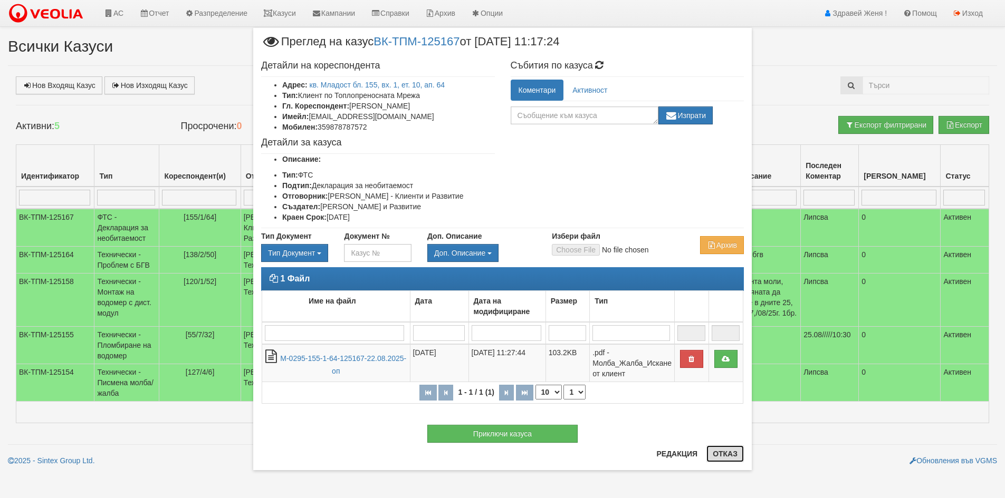
click at [731, 455] on button "Отказ" at bounding box center [724, 454] width 37 height 17
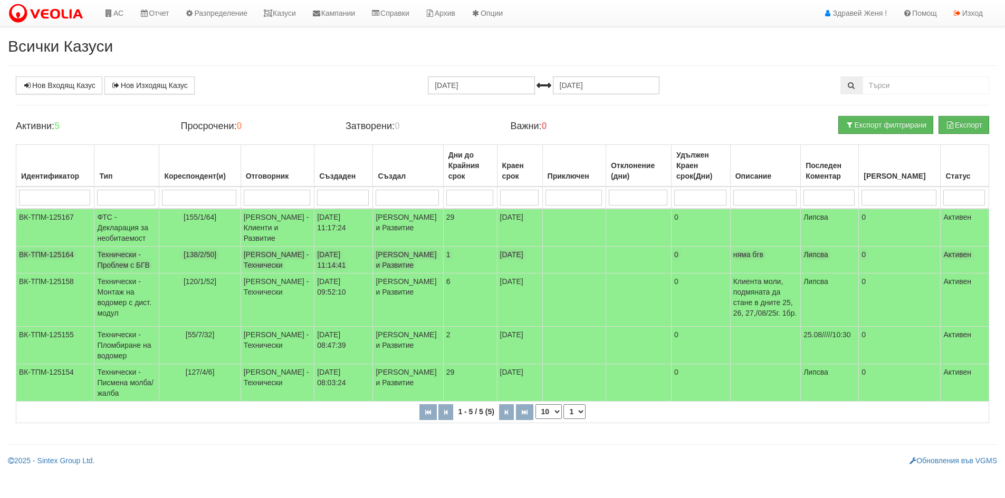
click at [342, 269] on td "[DATE] 11:14:41" at bounding box center [343, 260] width 59 height 27
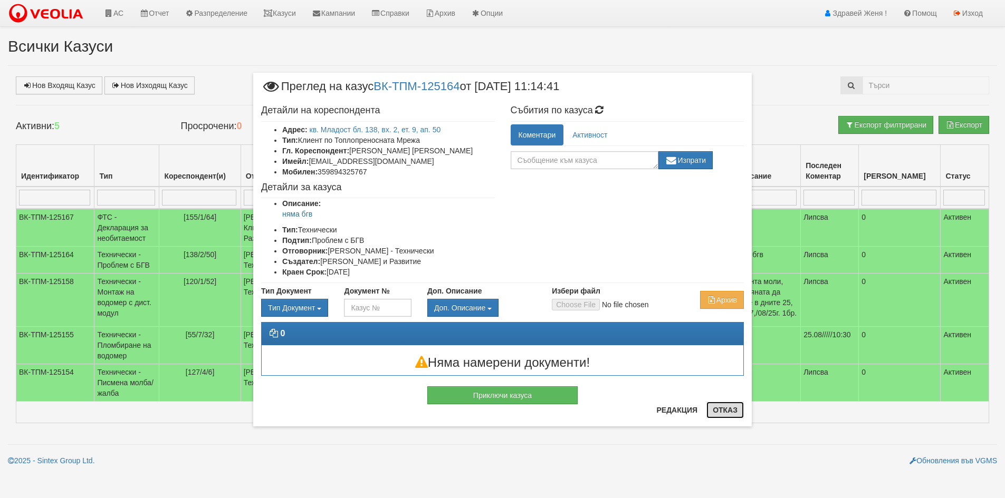
click at [732, 409] on button "Отказ" at bounding box center [724, 410] width 37 height 17
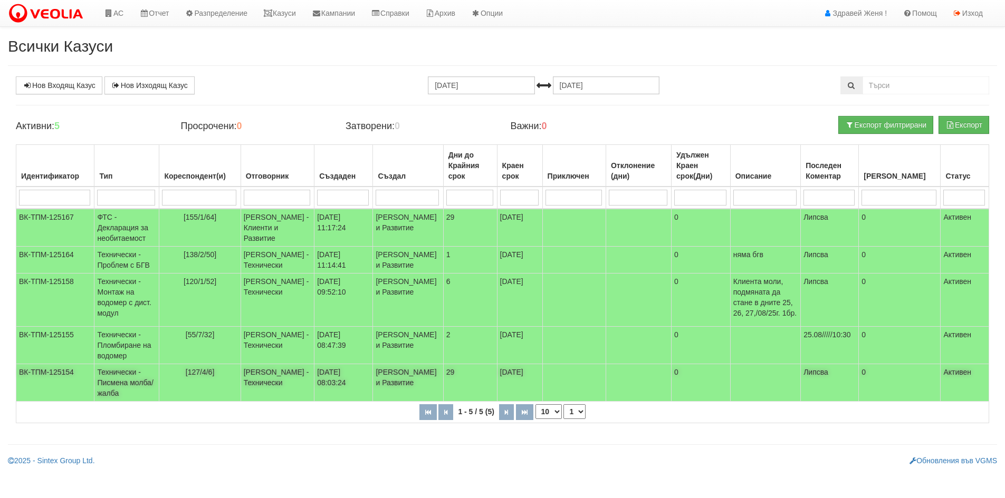
click at [155, 402] on td "Технически - Писмена молба/жалба" at bounding box center [126, 382] width 65 height 37
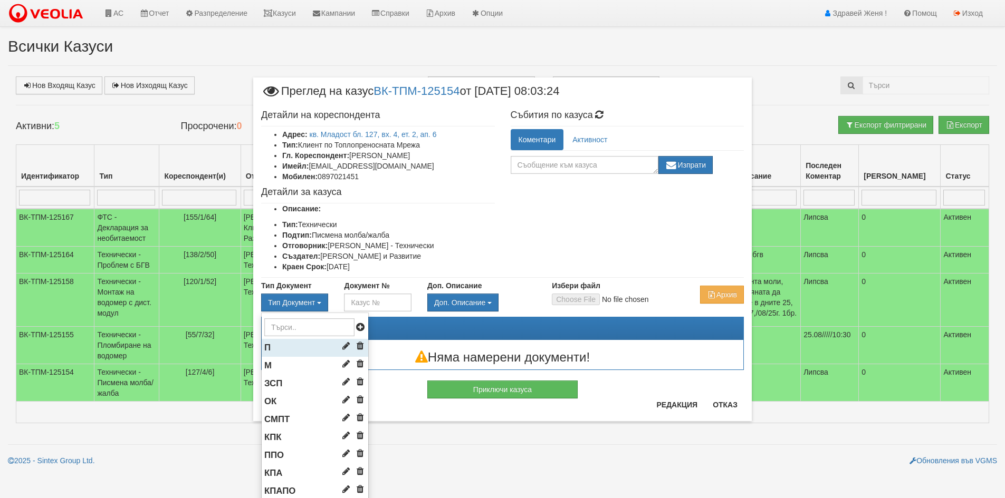
click at [294, 351] on li "П" at bounding box center [315, 348] width 107 height 18
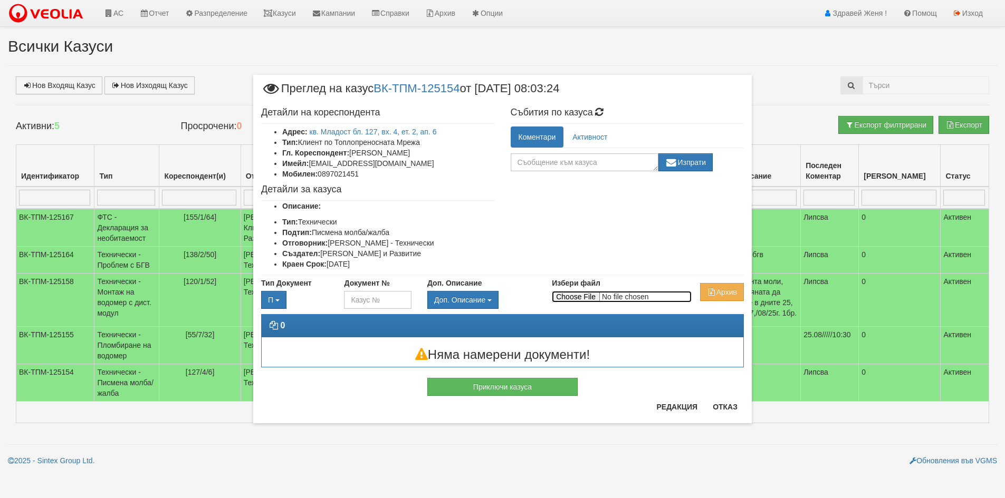
click at [579, 299] on input "Избери файл" at bounding box center [622, 297] width 140 height 12
type input "C:\fakepath\Поща на Veolia - FWD_ Разрушена градина след Ваш ремонт.pdf"
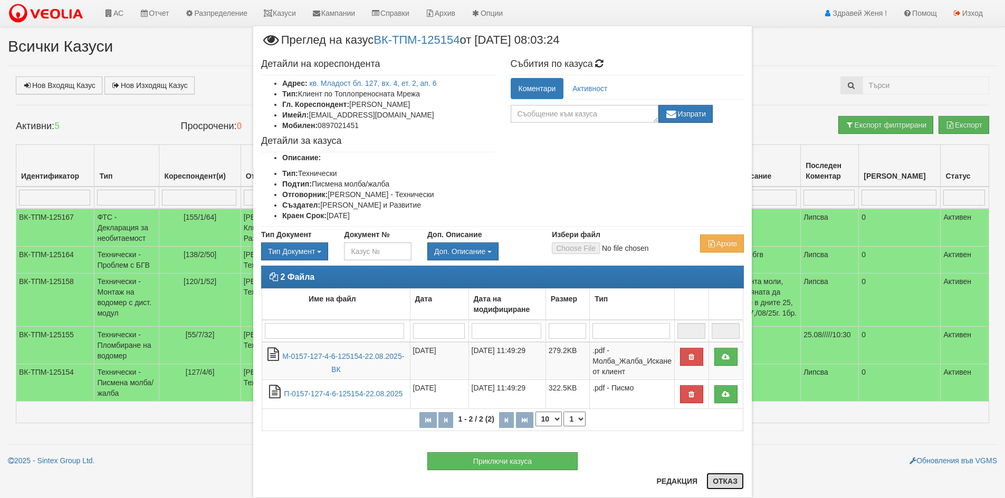
click at [727, 483] on button "Отказ" at bounding box center [724, 481] width 37 height 17
